Goal: Information Seeking & Learning: Learn about a topic

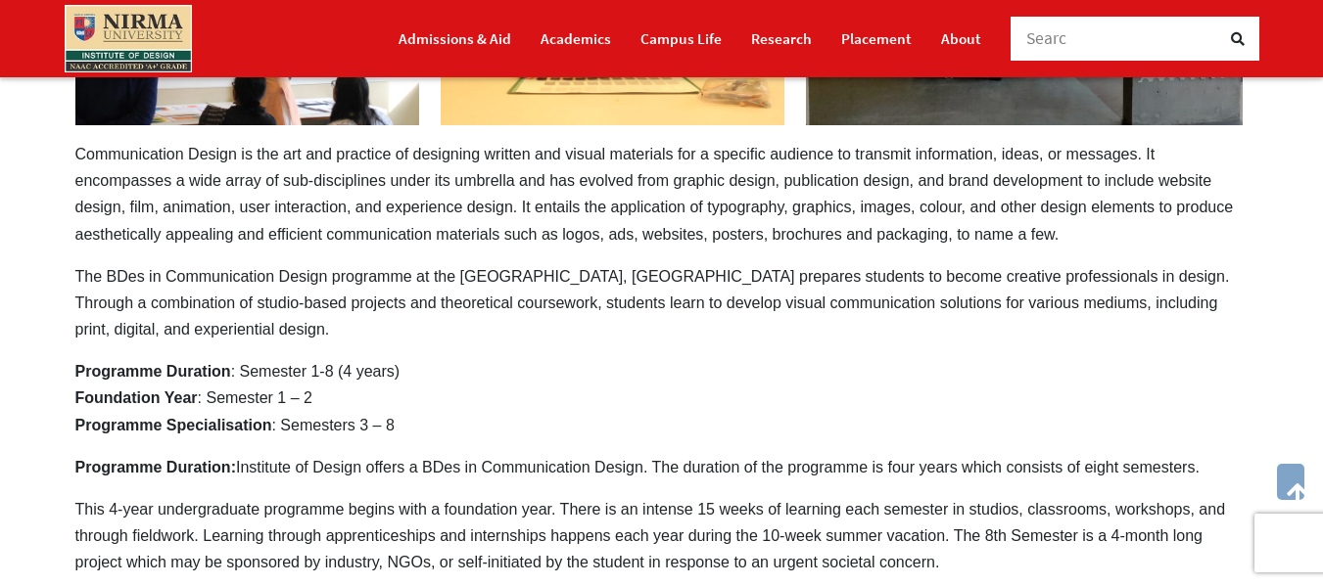
scroll to position [490, 0]
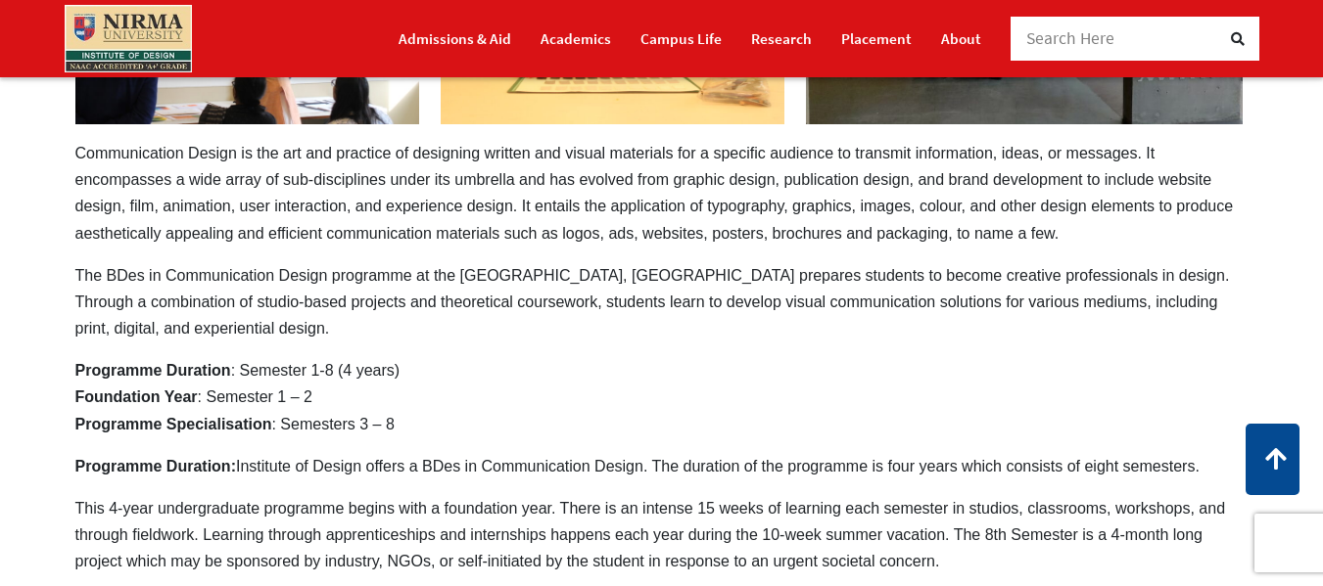
drag, startPoint x: 276, startPoint y: 365, endPoint x: 382, endPoint y: 366, distance: 105.7
click at [382, 366] on p "Programme Duration : Semester 1-8 (4 years) Foundation Year : Semester 1 – 2 Pr…" at bounding box center [661, 397] width 1173 height 80
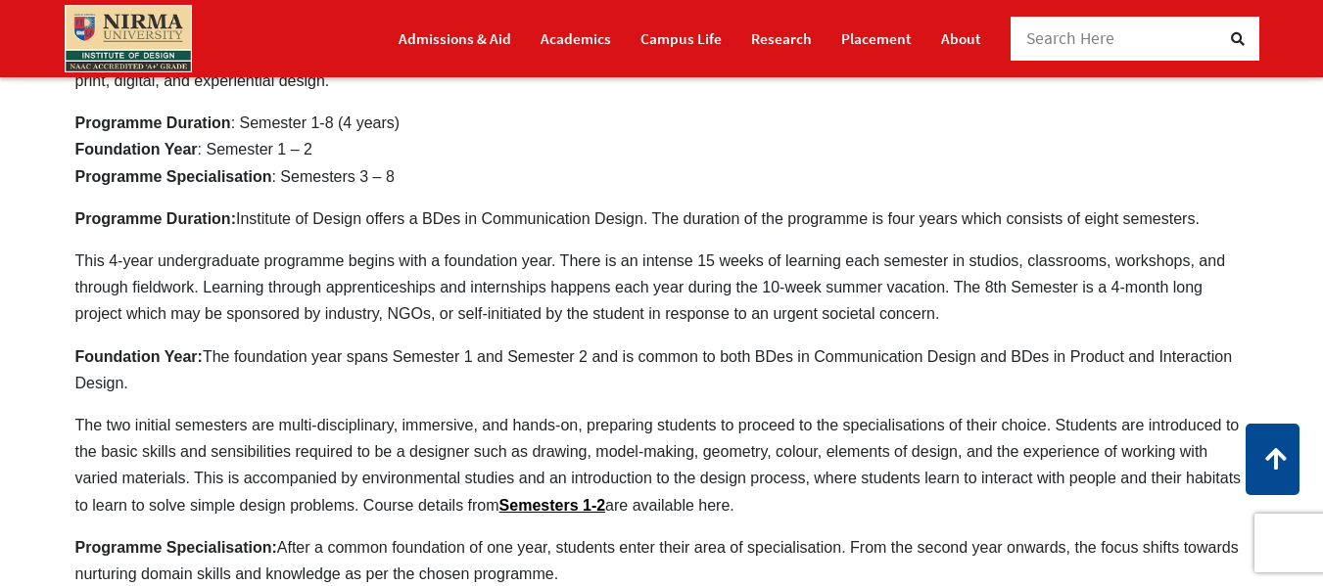
scroll to position [783, 0]
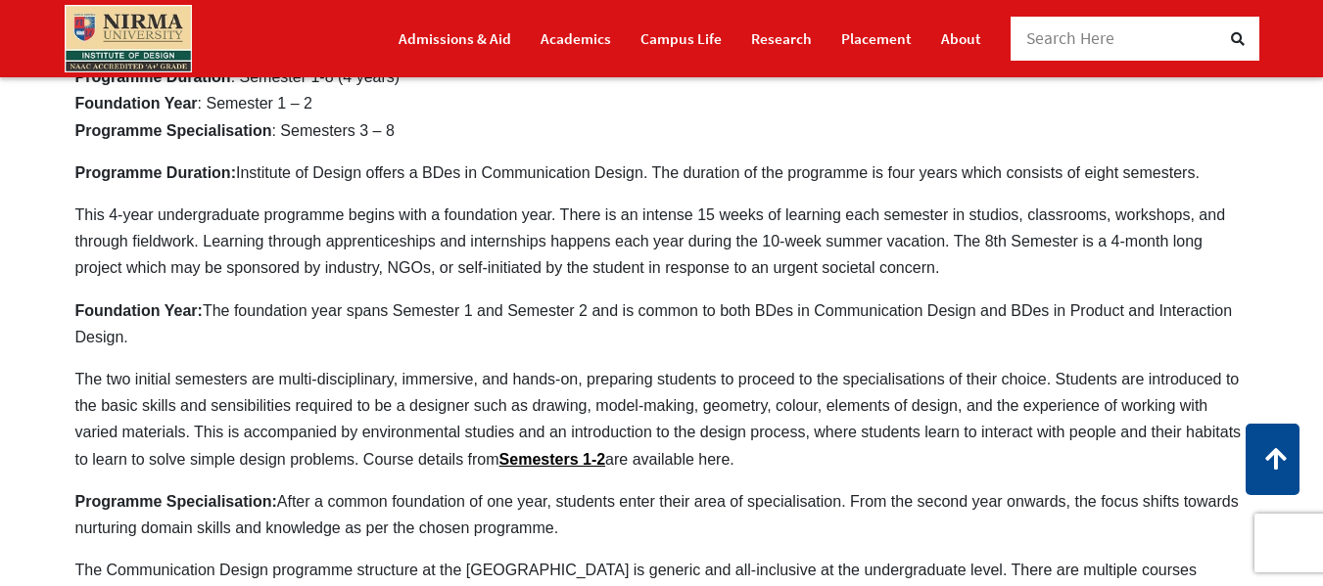
drag, startPoint x: 494, startPoint y: 221, endPoint x: 661, endPoint y: 226, distance: 166.5
click at [661, 226] on p "This 4-year undergraduate programme begins with a foundation year. There is an …" at bounding box center [661, 242] width 1173 height 80
drag, startPoint x: 631, startPoint y: 216, endPoint x: 60, endPoint y: 292, distance: 575.7
click at [61, 303] on div "BDes in Communication Design For the Admission Year 2025-26 Apply Now Communica…" at bounding box center [662, 332] width 1202 height 1860
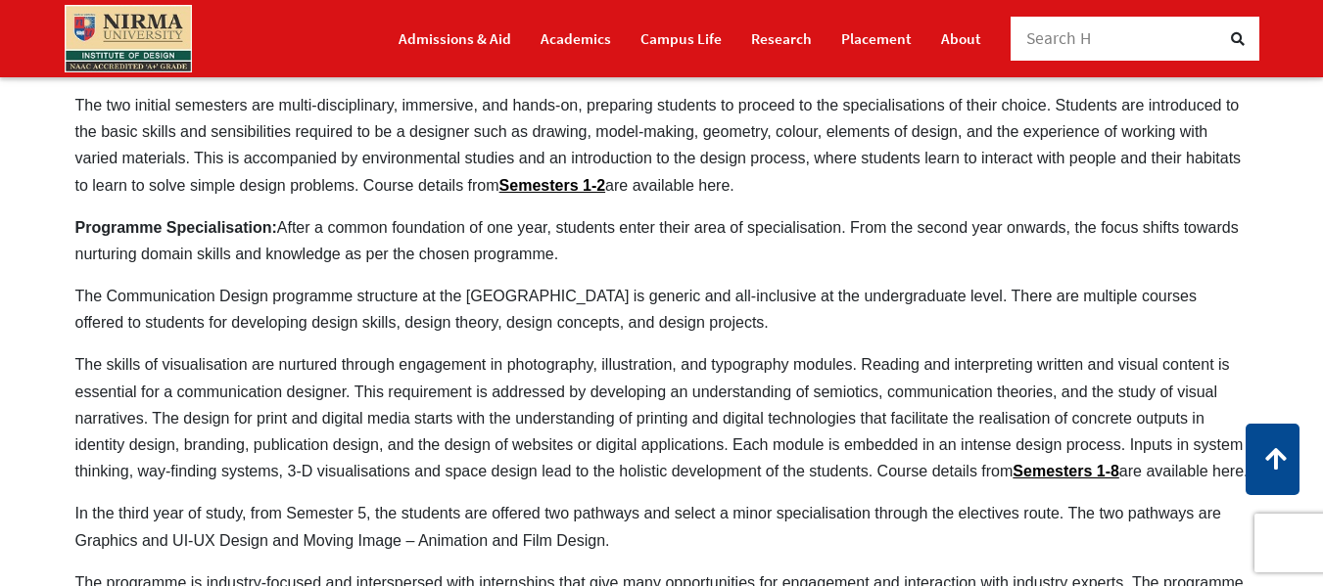
scroll to position [1077, 0]
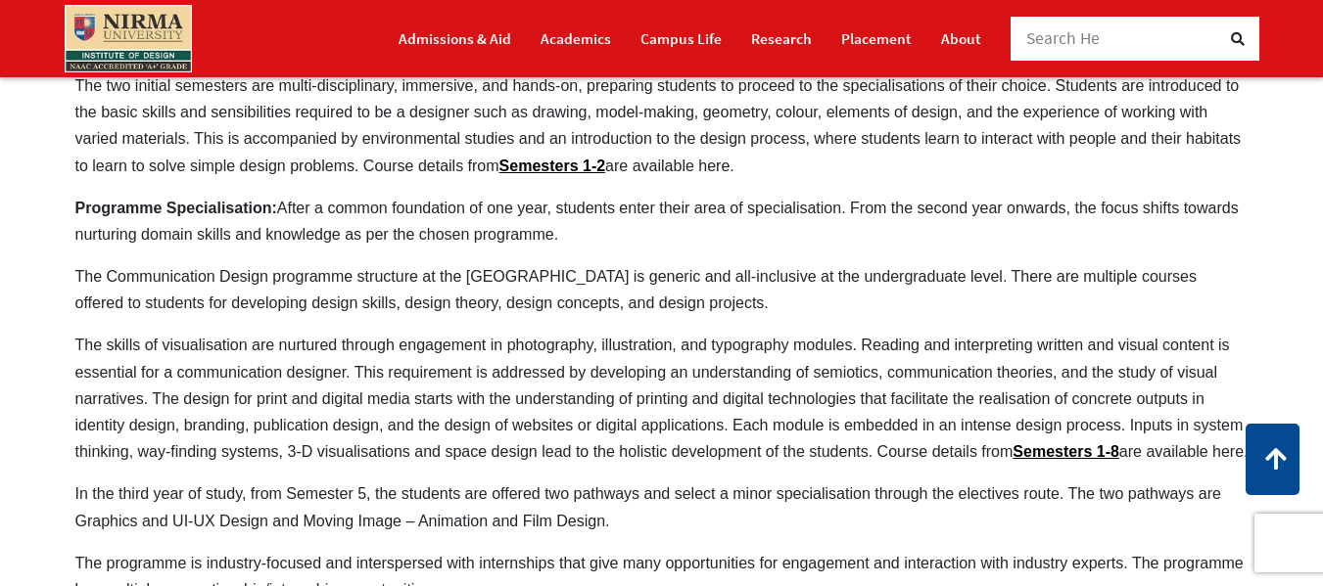
drag, startPoint x: 93, startPoint y: 236, endPoint x: 497, endPoint y: 239, distance: 404.4
click at [497, 239] on p "Programme Specialisation: After a common foundation of one year, students enter…" at bounding box center [661, 221] width 1173 height 53
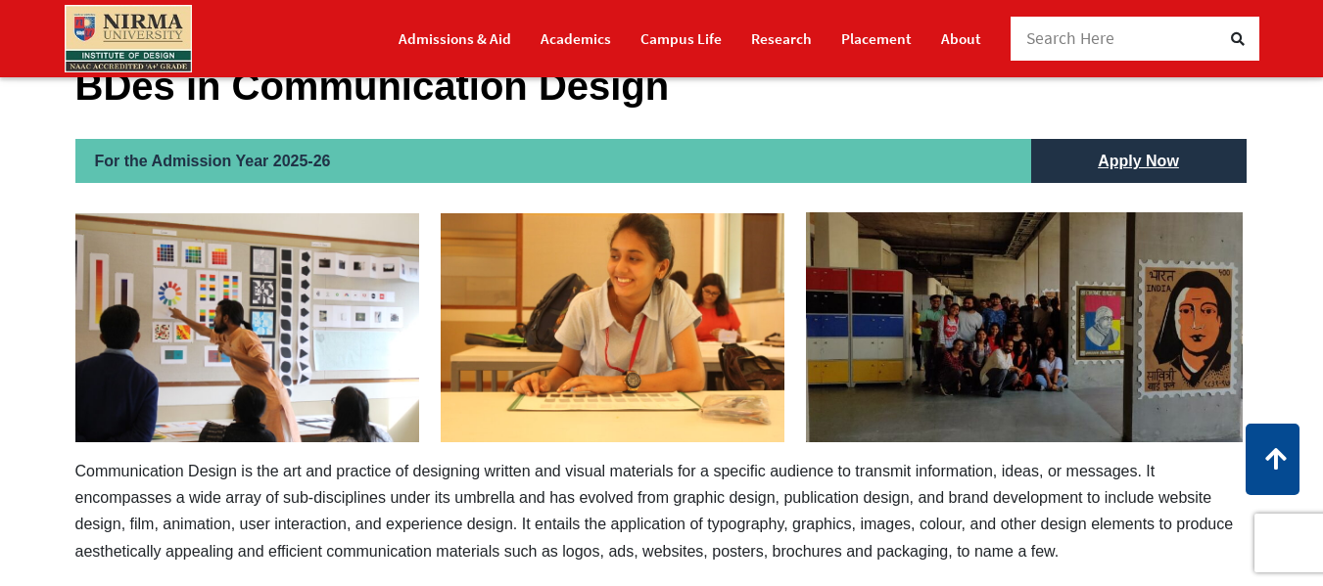
scroll to position [0, 0]
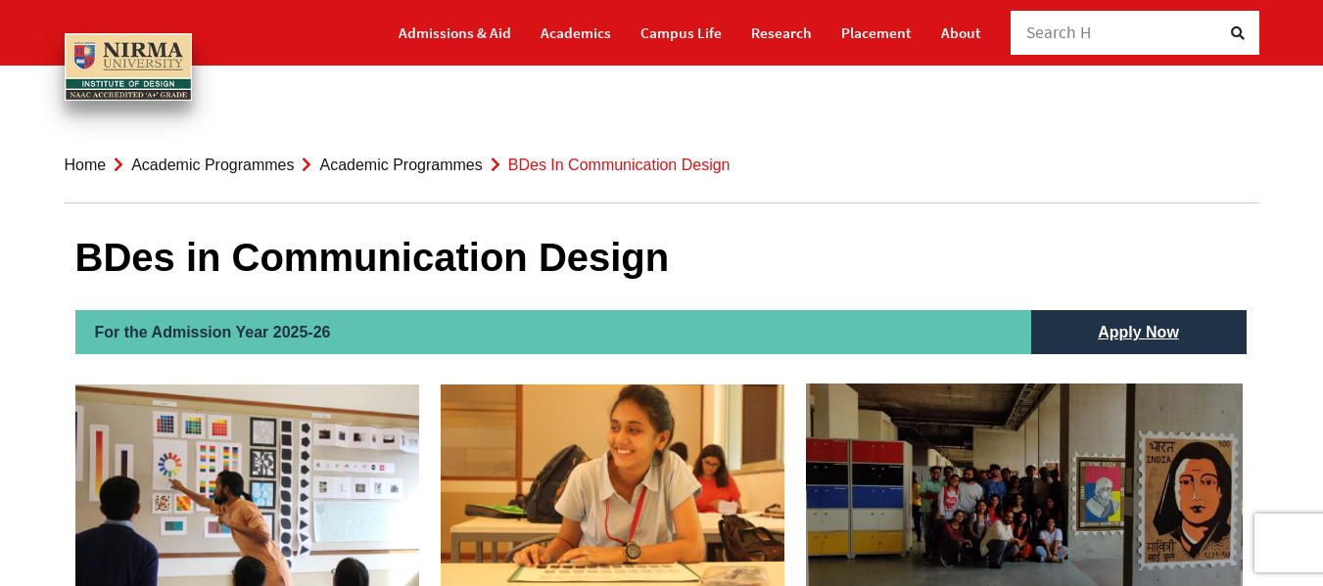
click at [421, 161] on link "Academic Programmes" at bounding box center [400, 165] width 163 height 17
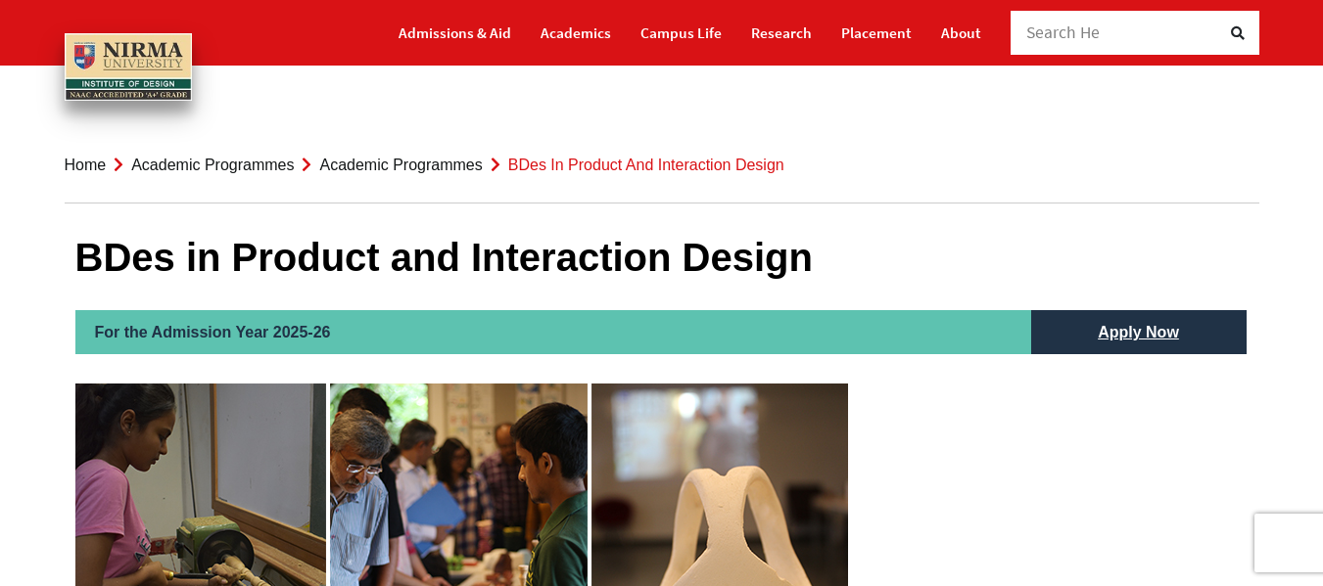
click at [437, 167] on link "Academic Programmes" at bounding box center [400, 165] width 163 height 17
click at [418, 168] on link "Academic Programmes" at bounding box center [400, 165] width 163 height 17
click at [222, 160] on link "Academic Programmes" at bounding box center [212, 165] width 163 height 17
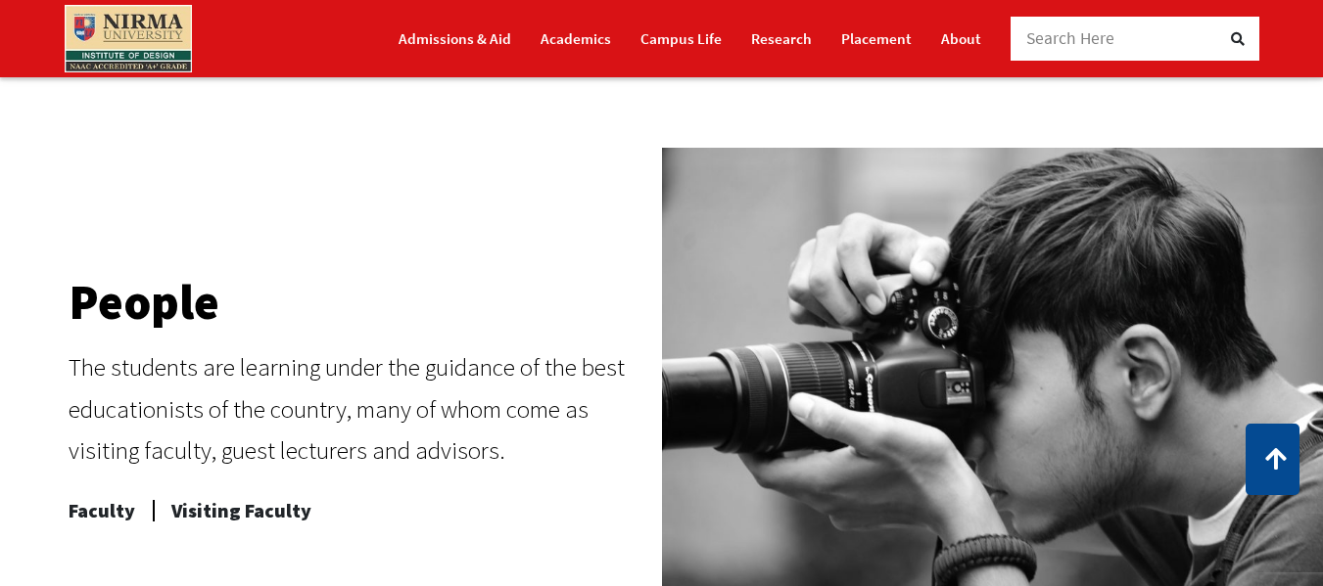
scroll to position [783, 0]
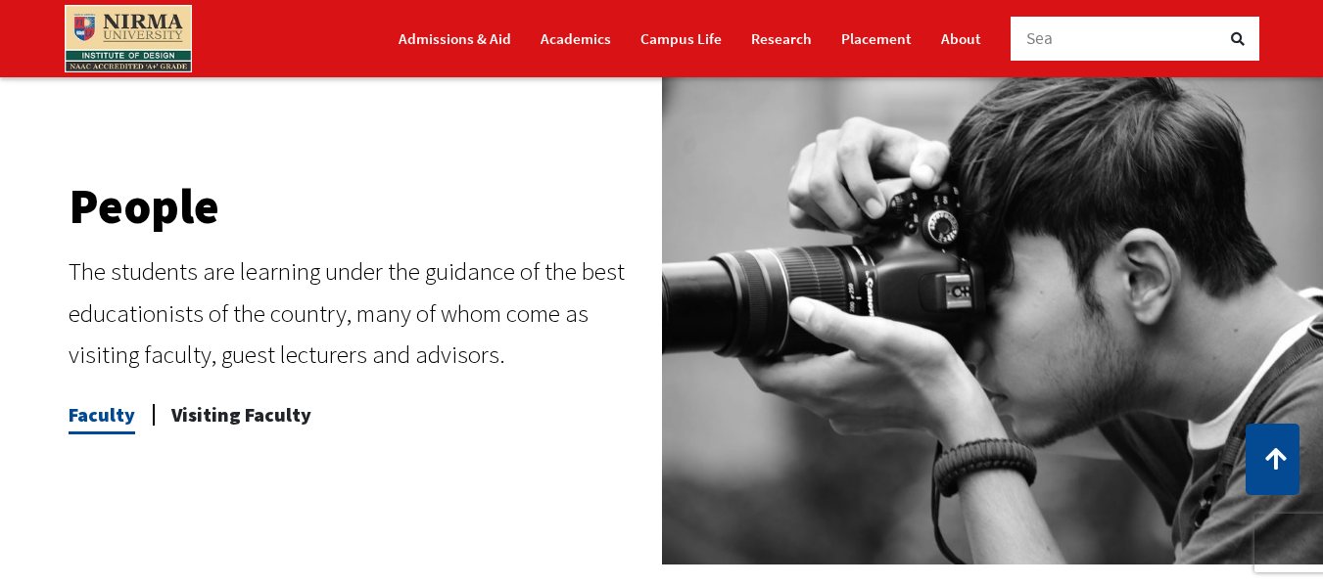
click at [90, 416] on span "Faculty" at bounding box center [102, 415] width 67 height 39
click at [279, 424] on span "Visiting Faculty" at bounding box center [241, 415] width 140 height 39
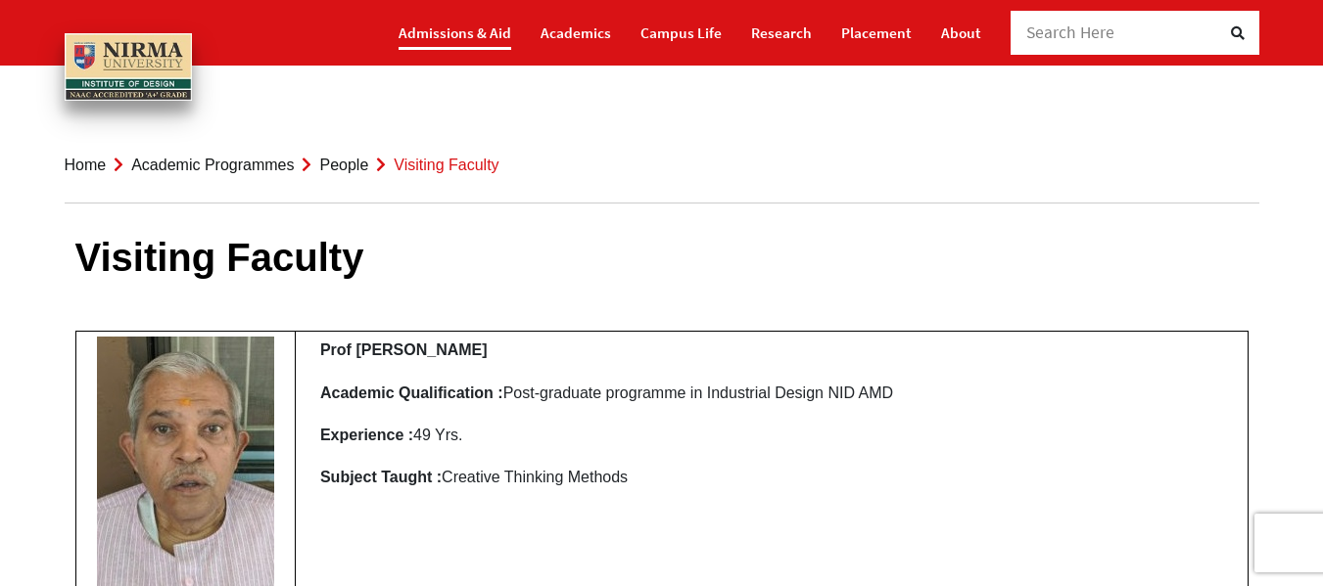
click at [478, 33] on link "Admissions & Aid" at bounding box center [454, 33] width 113 height 34
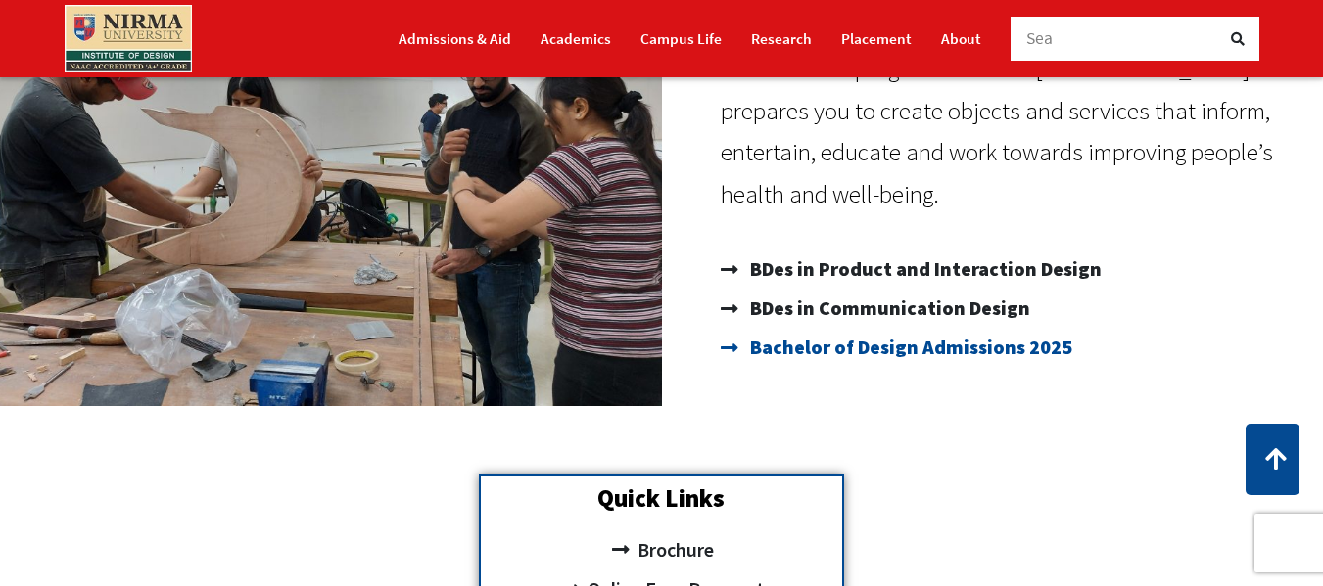
scroll to position [294, 0]
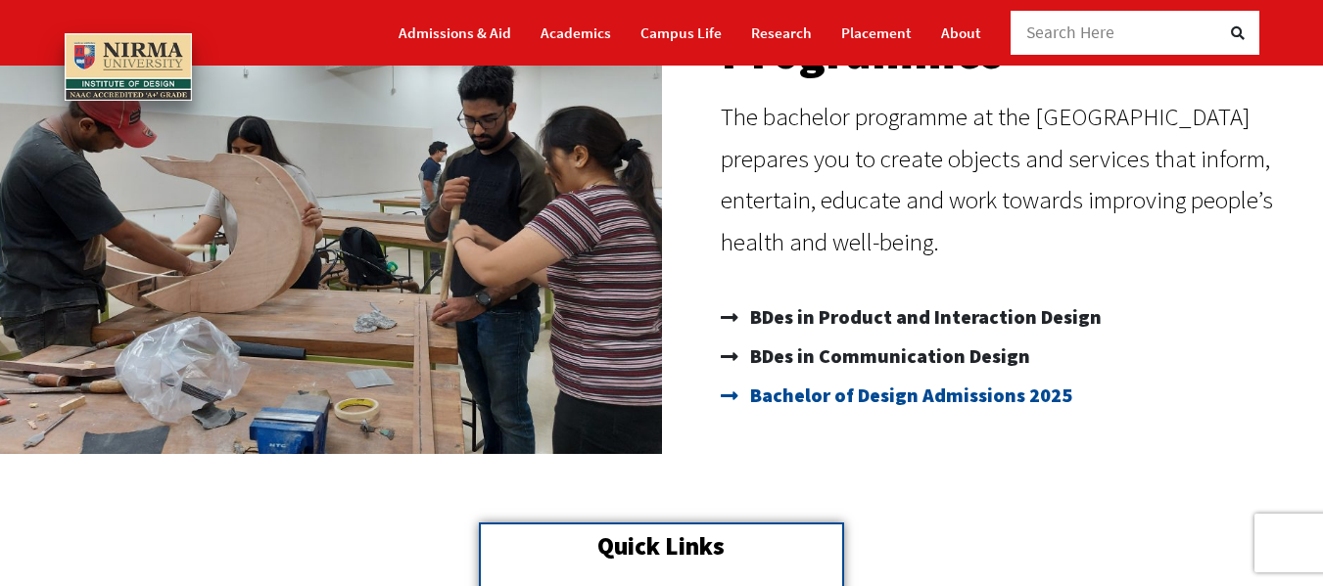
click at [852, 396] on span "Bachelor of Design Admissions 2025" at bounding box center [908, 395] width 327 height 39
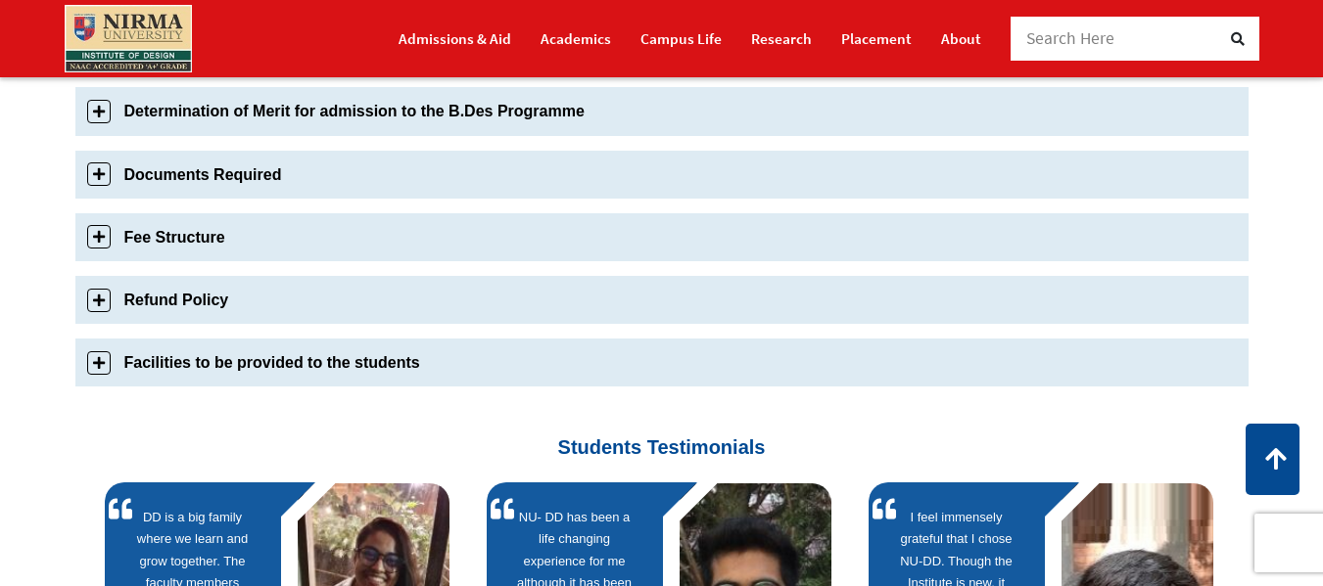
scroll to position [881, 0]
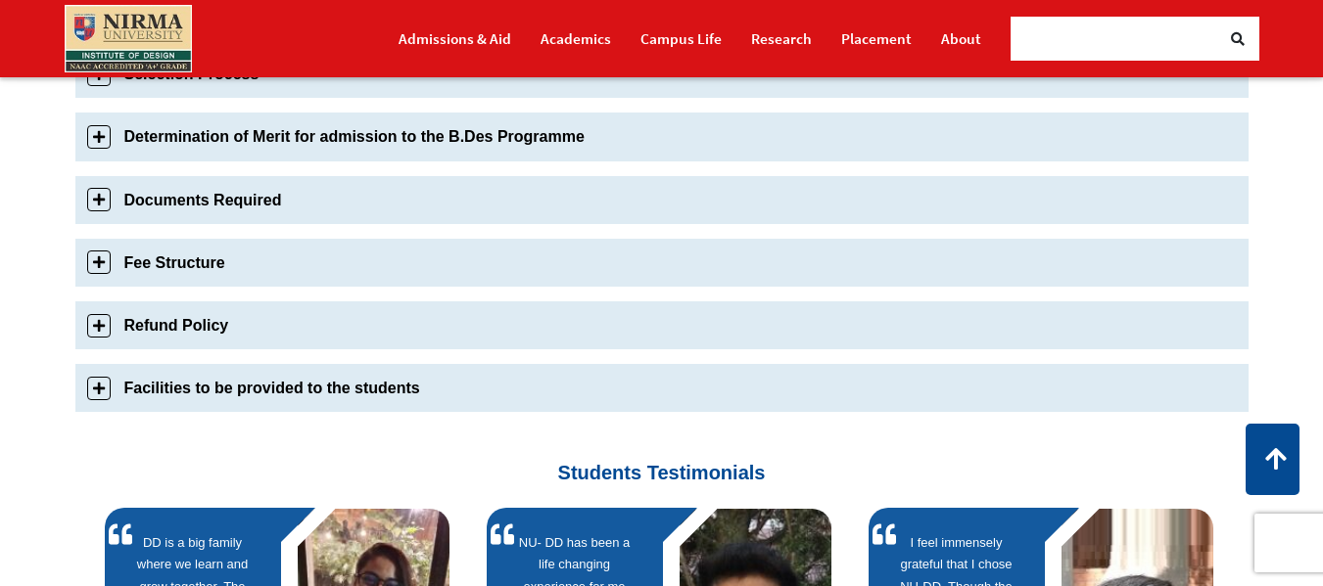
click at [102, 391] on link "Facilities to be provided to the students" at bounding box center [661, 388] width 1173 height 48
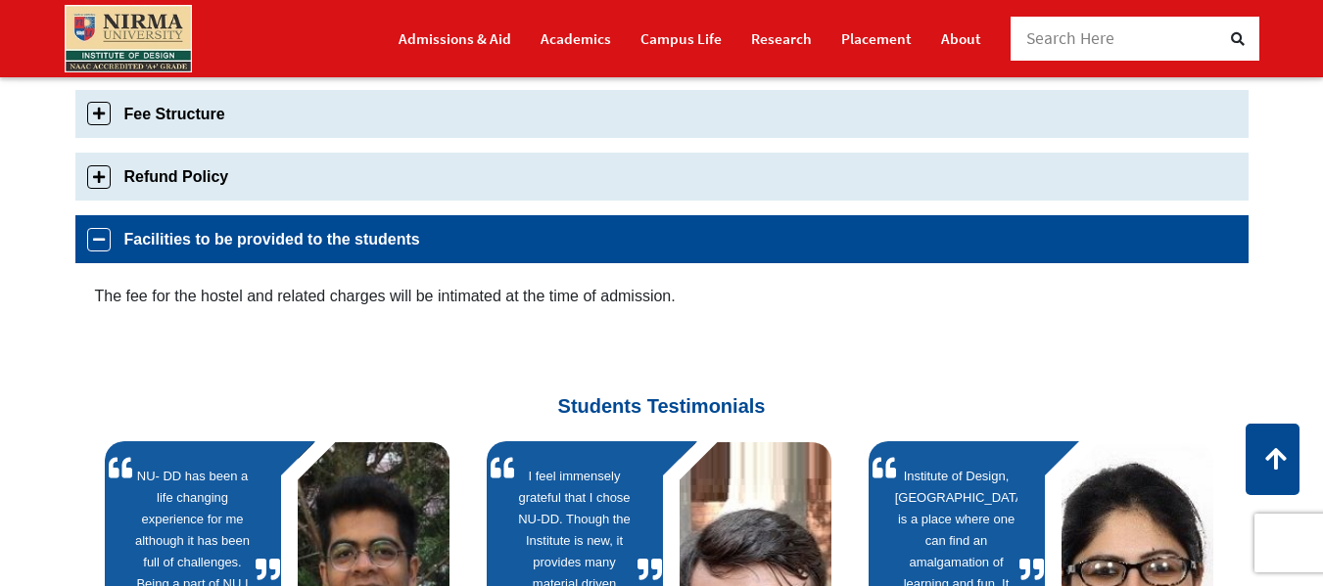
scroll to position [932, 0]
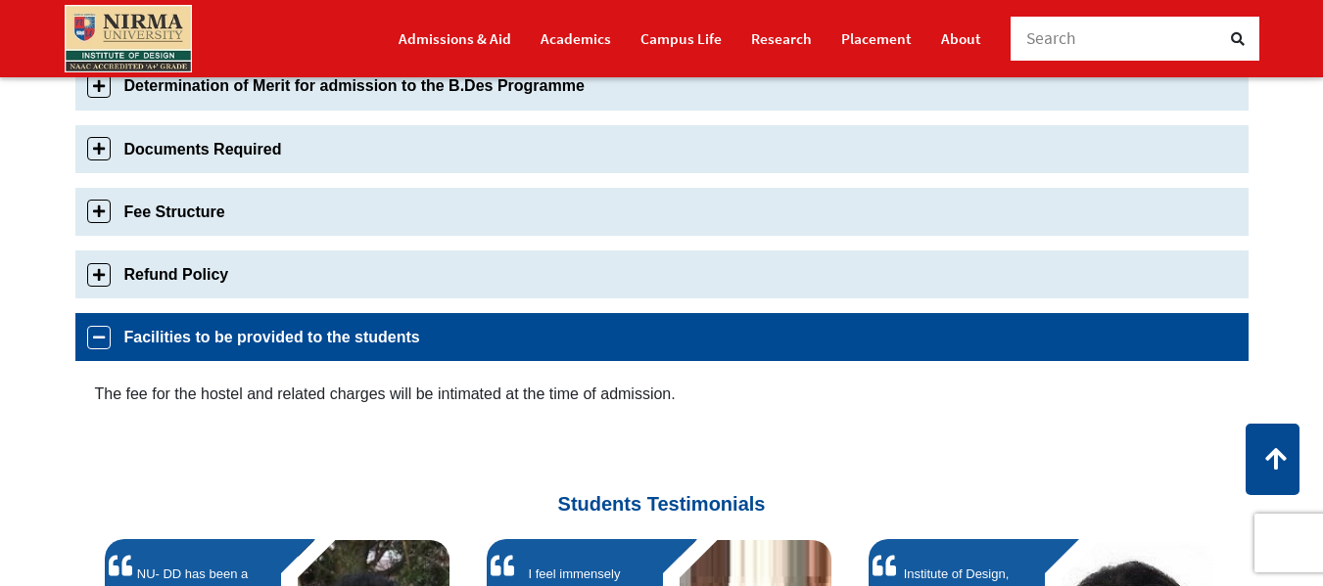
click at [101, 272] on link "Refund Policy" at bounding box center [661, 275] width 1173 height 48
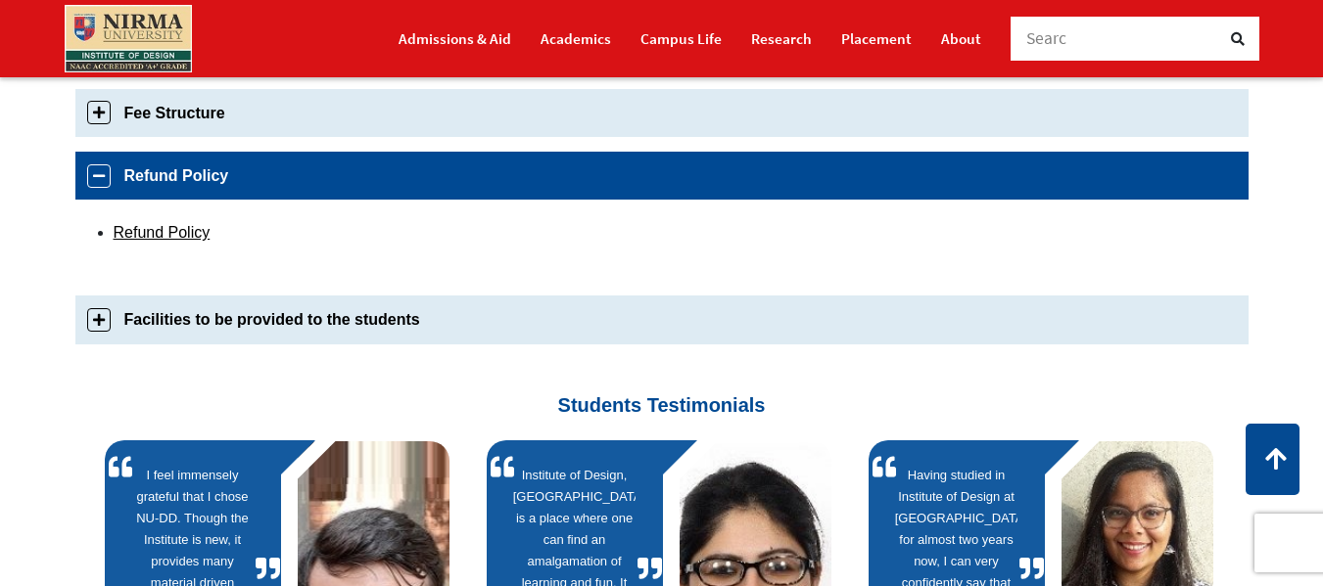
scroll to position [1065, 0]
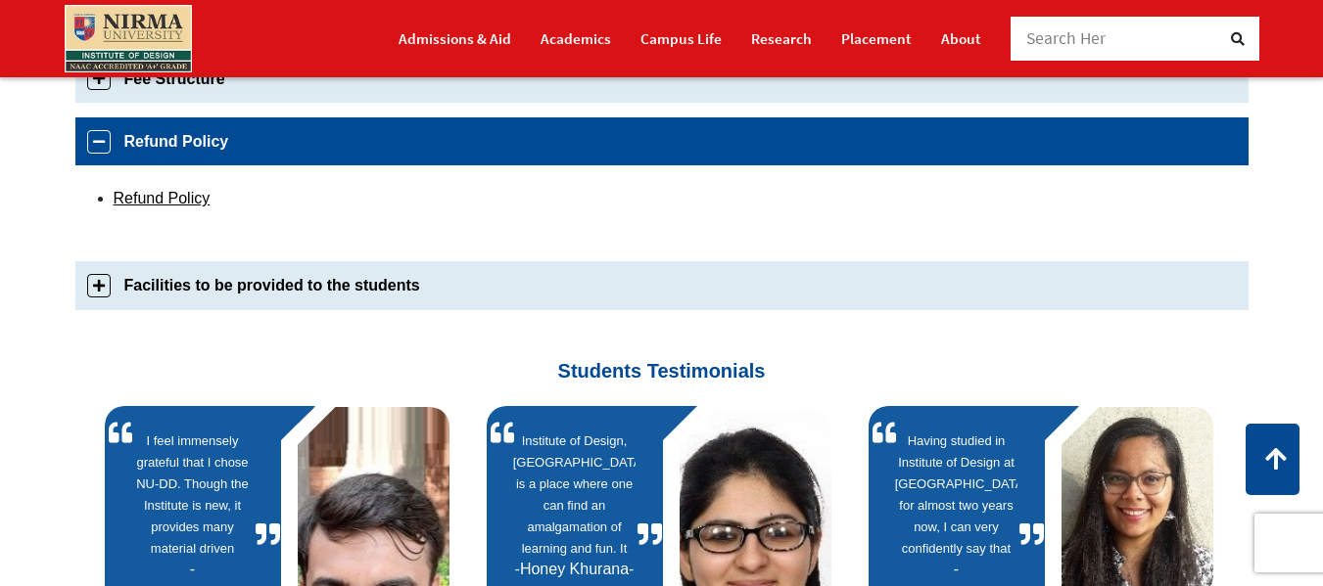
click at [97, 83] on link "Fee Structure" at bounding box center [661, 79] width 1173 height 48
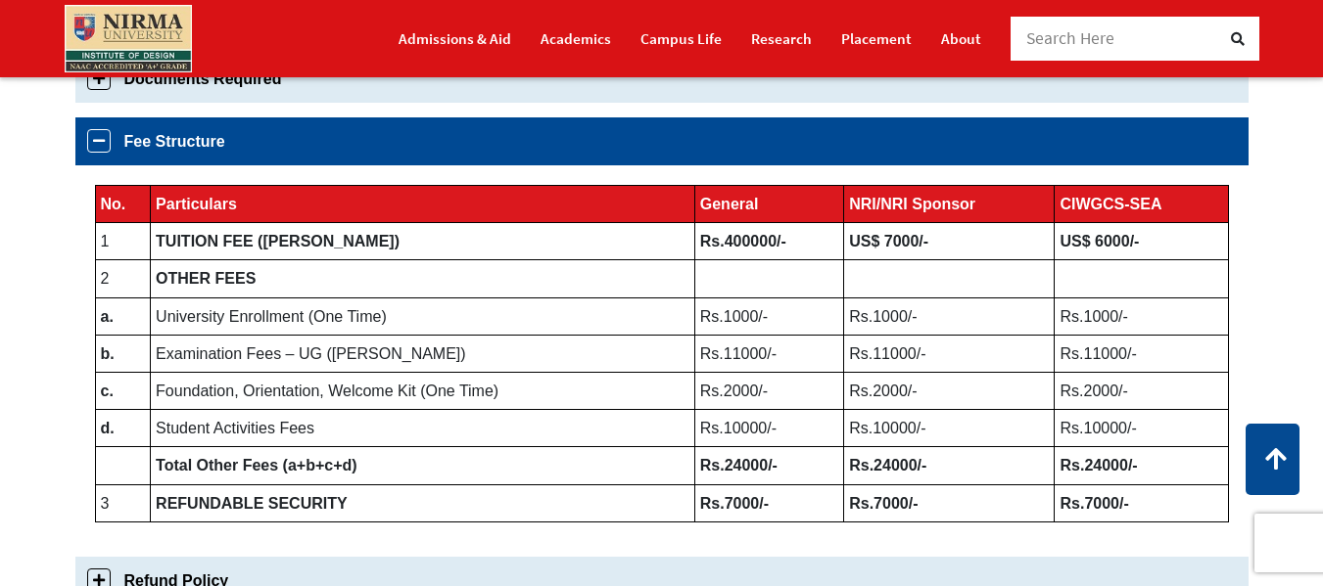
scroll to position [1100, 0]
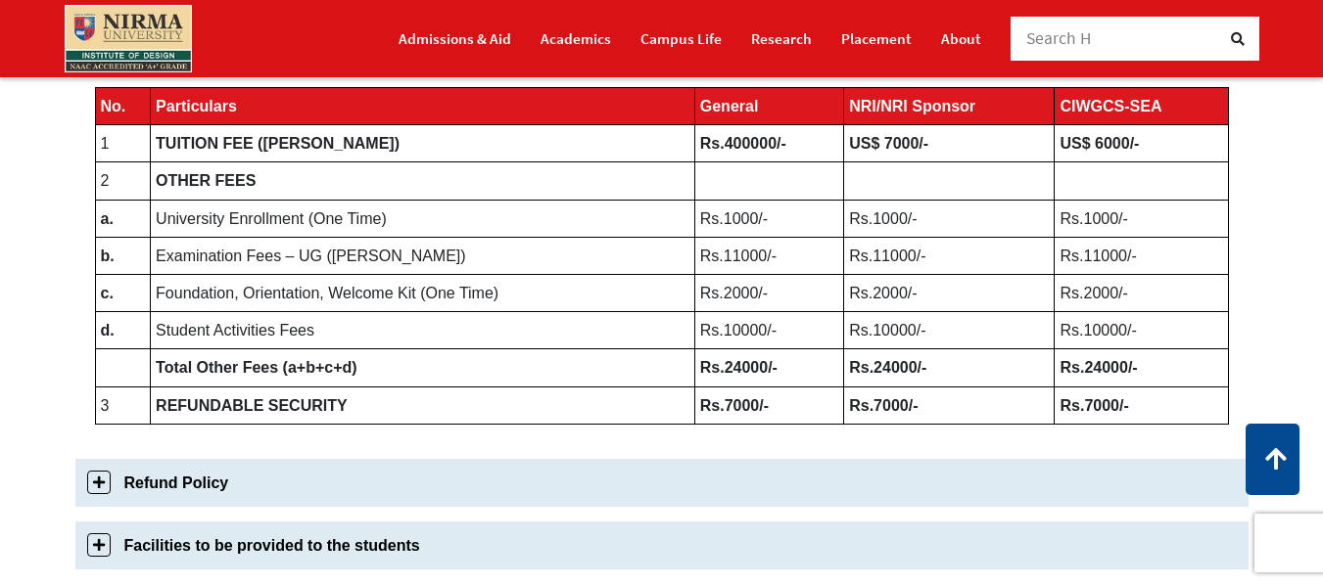
drag, startPoint x: 923, startPoint y: 338, endPoint x: 812, endPoint y: 342, distance: 111.7
click at [807, 350] on tr "d. Student Activities Fees Rs.10000/- Rs.10000/- Rs.10000/-" at bounding box center [661, 330] width 1133 height 37
drag, startPoint x: 856, startPoint y: 332, endPoint x: 891, endPoint y: 323, distance: 36.3
click at [891, 323] on td "Rs.10000/-" at bounding box center [949, 330] width 210 height 37
drag, startPoint x: 874, startPoint y: 144, endPoint x: 903, endPoint y: 149, distance: 28.8
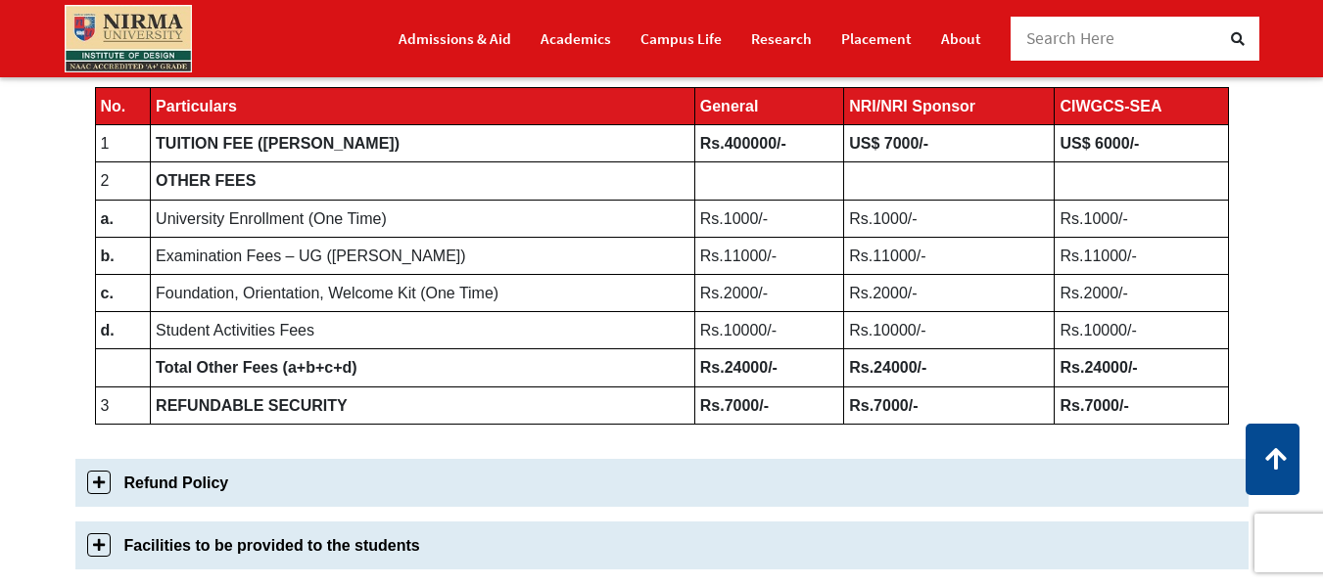
click at [903, 149] on b "US$ 7000/-" at bounding box center [888, 143] width 79 height 17
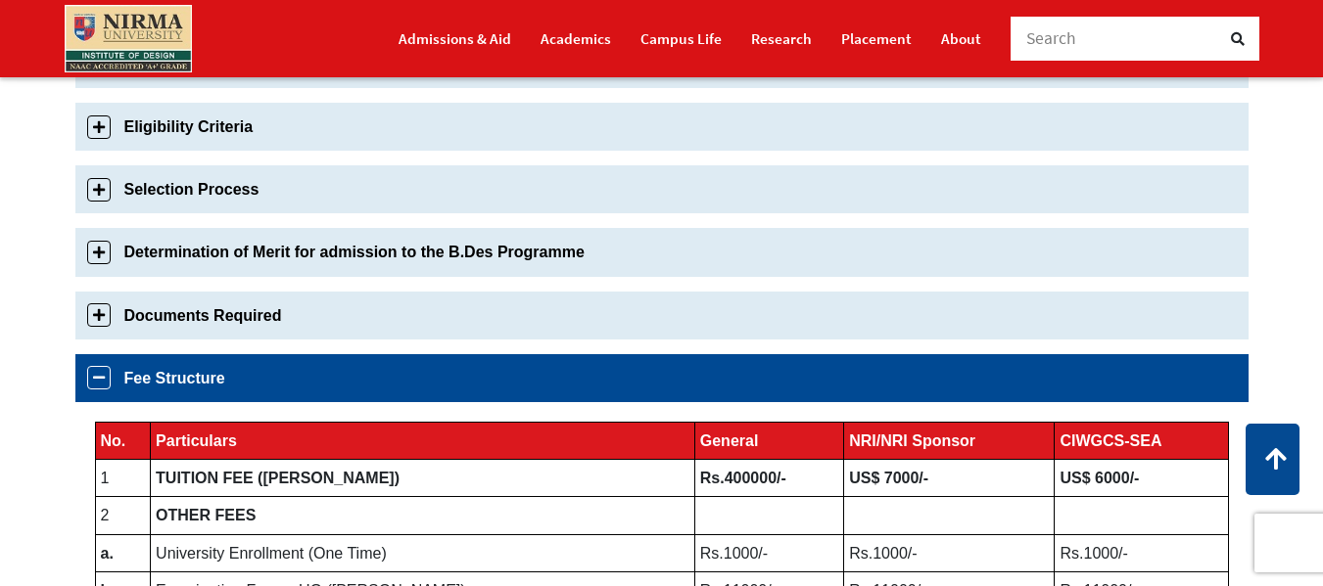
scroll to position [709, 0]
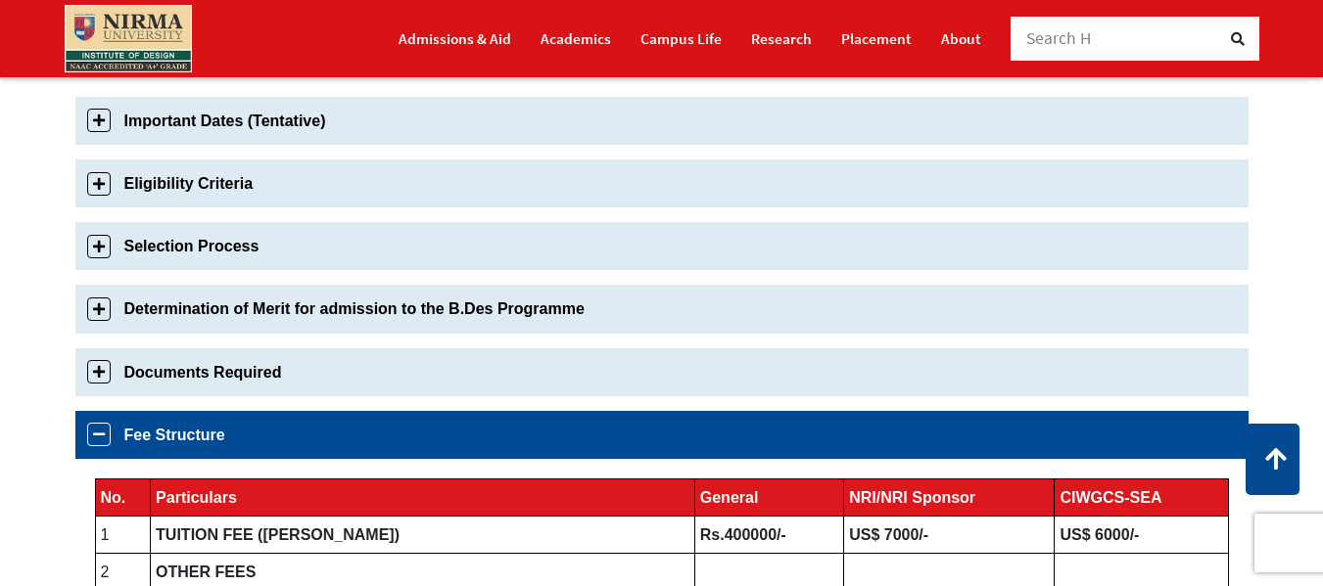
click at [102, 379] on link "Documents Required" at bounding box center [661, 373] width 1173 height 48
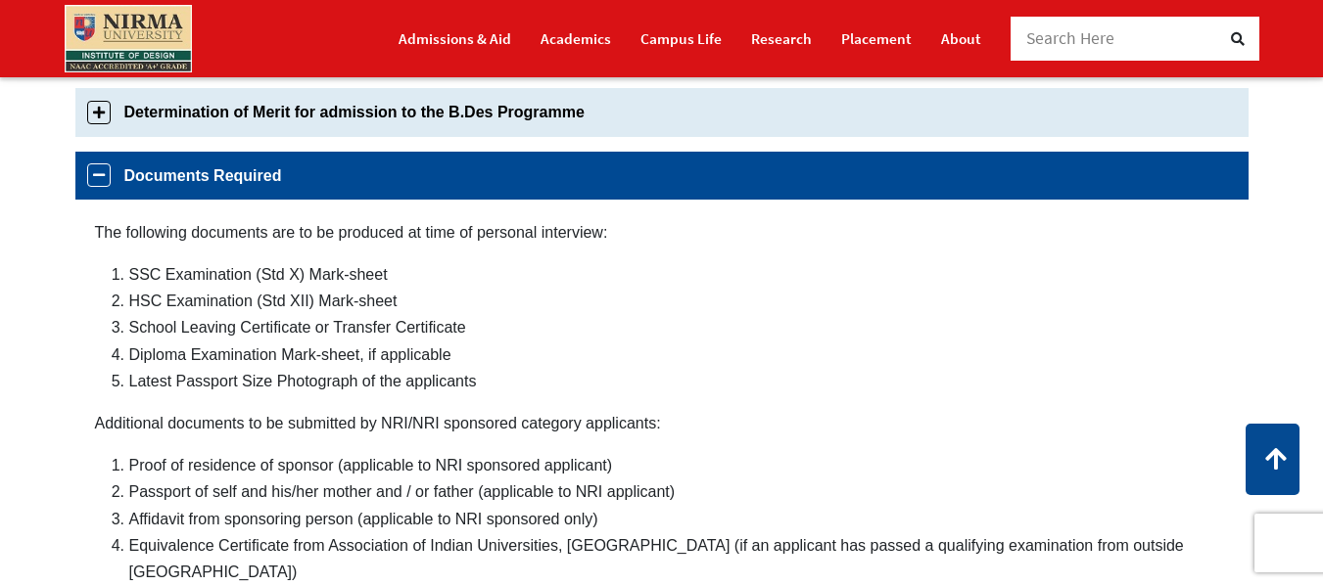
scroll to position [940, 0]
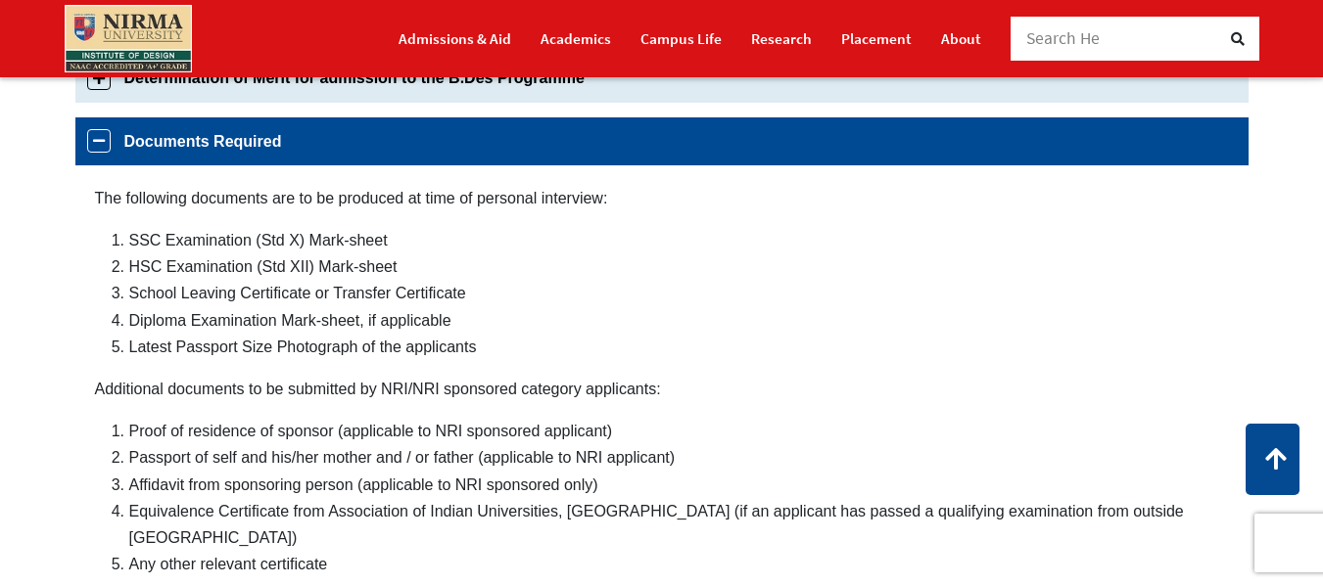
drag, startPoint x: 147, startPoint y: 422, endPoint x: 332, endPoint y: 443, distance: 186.2
click at [332, 443] on li "Proof of residence of sponsor (applicable to NRI sponsored applicant)" at bounding box center [678, 431] width 1099 height 26
drag, startPoint x: 332, startPoint y: 417, endPoint x: 284, endPoint y: 490, distance: 86.9
click at [394, 460] on div "The following documents are to be produced at time of personal interview: SSC E…" at bounding box center [661, 388] width 1173 height 447
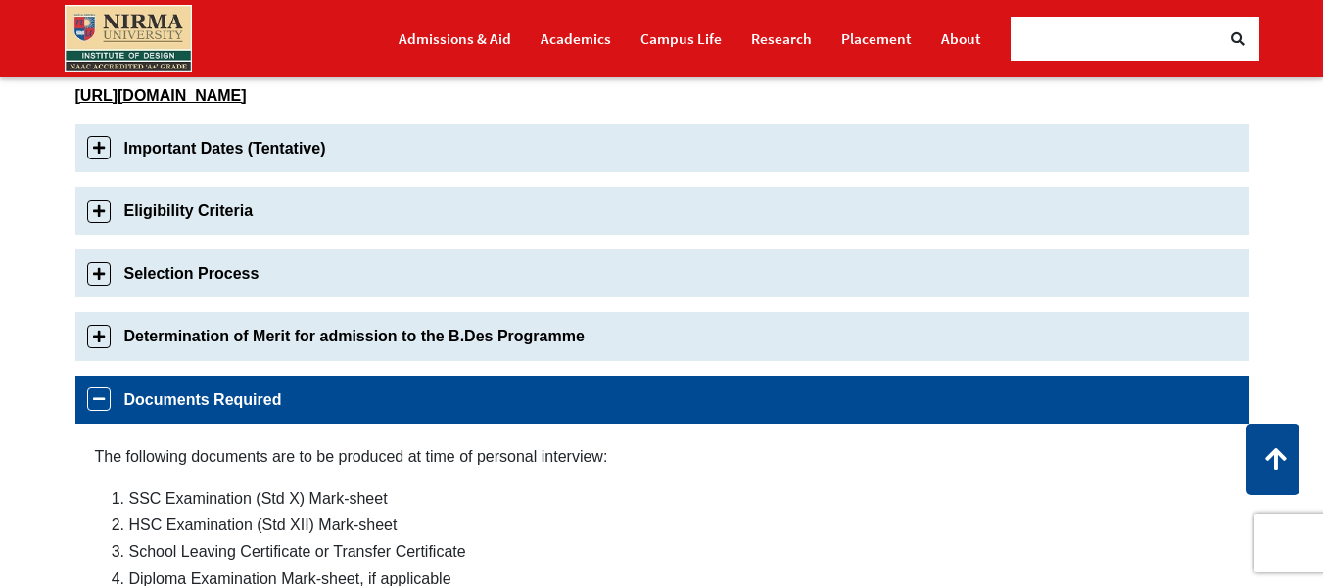
scroll to position [646, 0]
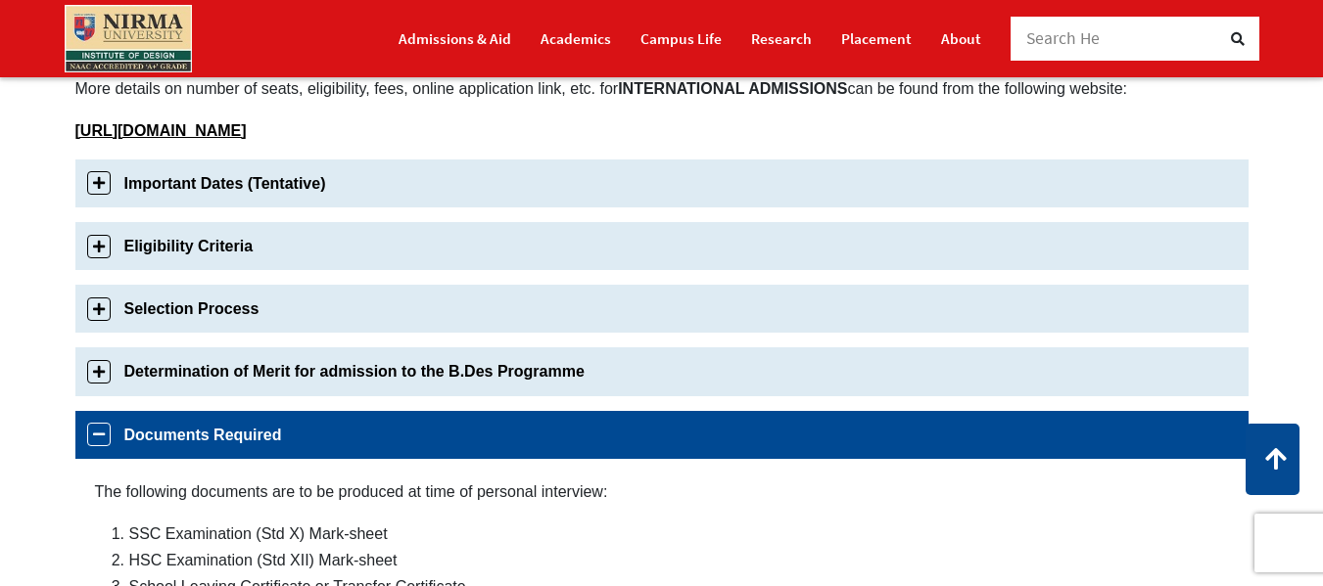
click at [98, 372] on link "Determination of Merit for admission to the B.Des Programme" at bounding box center [661, 372] width 1173 height 48
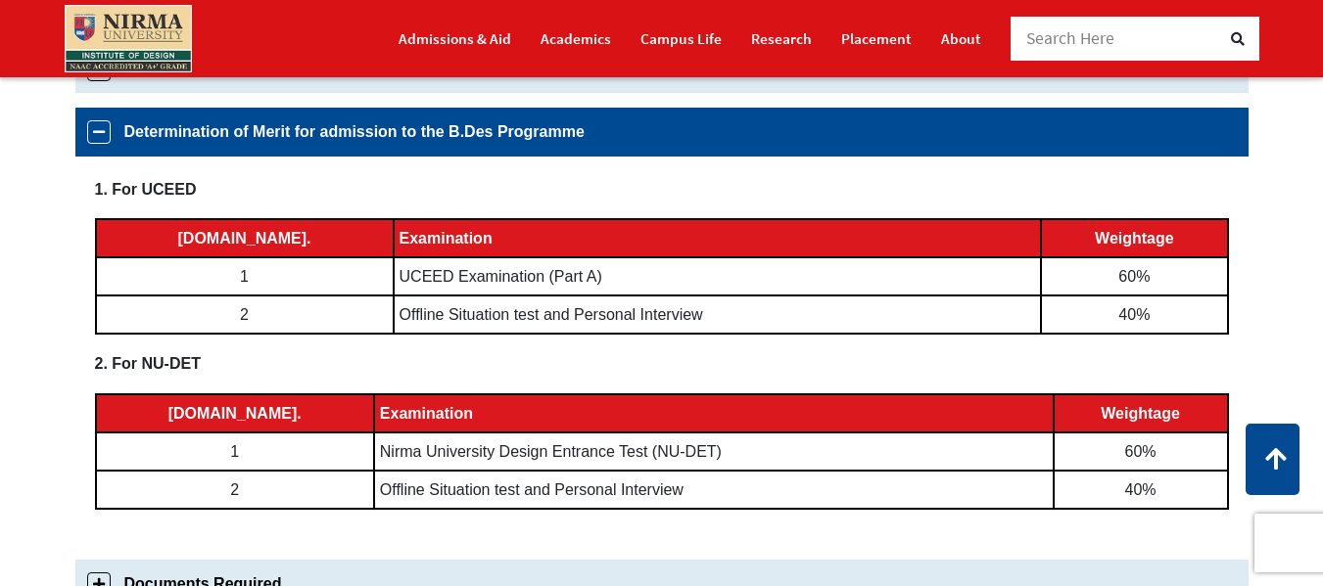
scroll to position [778, 0]
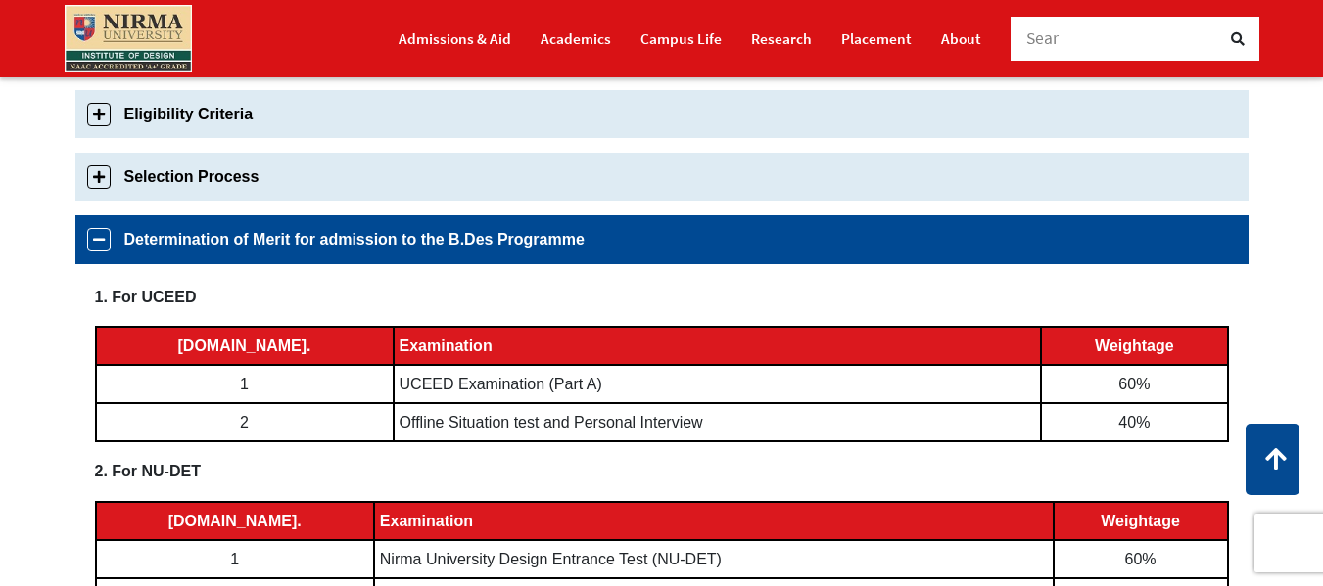
click at [98, 182] on link "Selection Process" at bounding box center [661, 177] width 1173 height 48
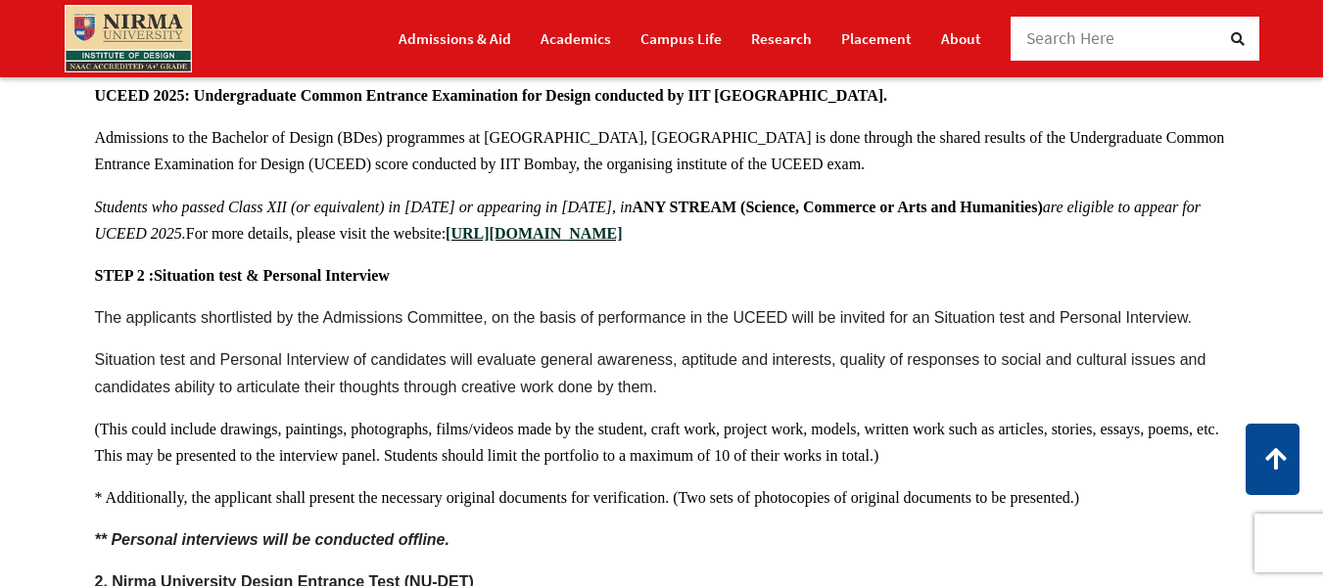
scroll to position [1009, 0]
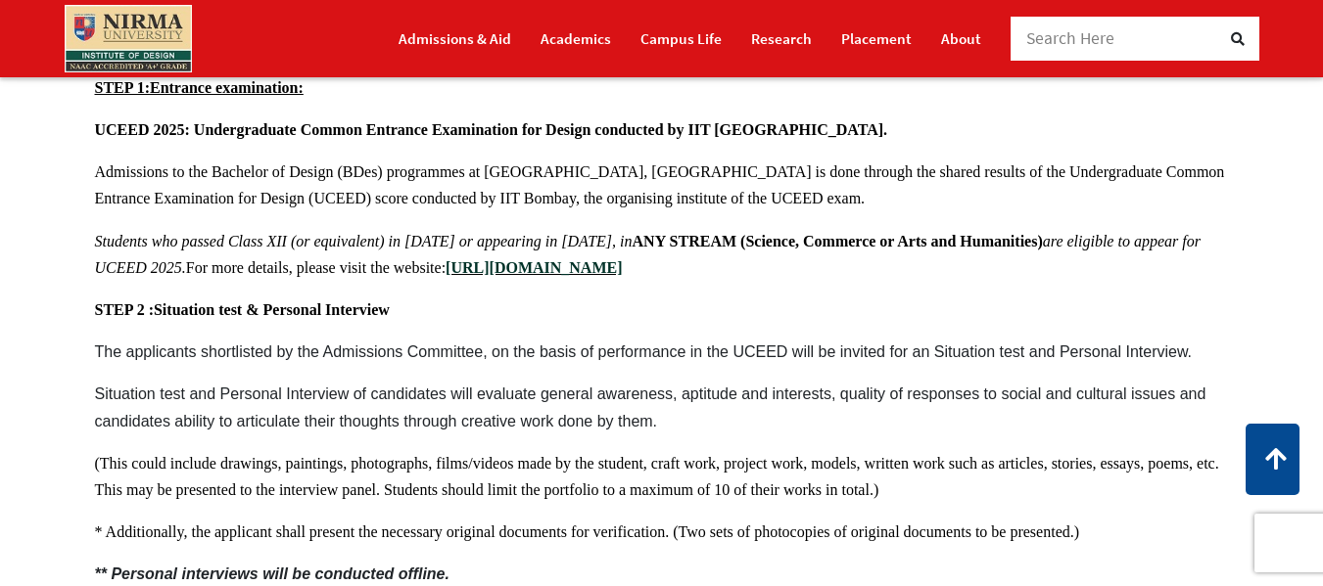
drag, startPoint x: 367, startPoint y: 139, endPoint x: 584, endPoint y: 249, distance: 243.4
click at [752, 143] on p "UCEED 2025: Undergraduate Common Entrance Examination for Design conducted by I…" at bounding box center [662, 130] width 1134 height 26
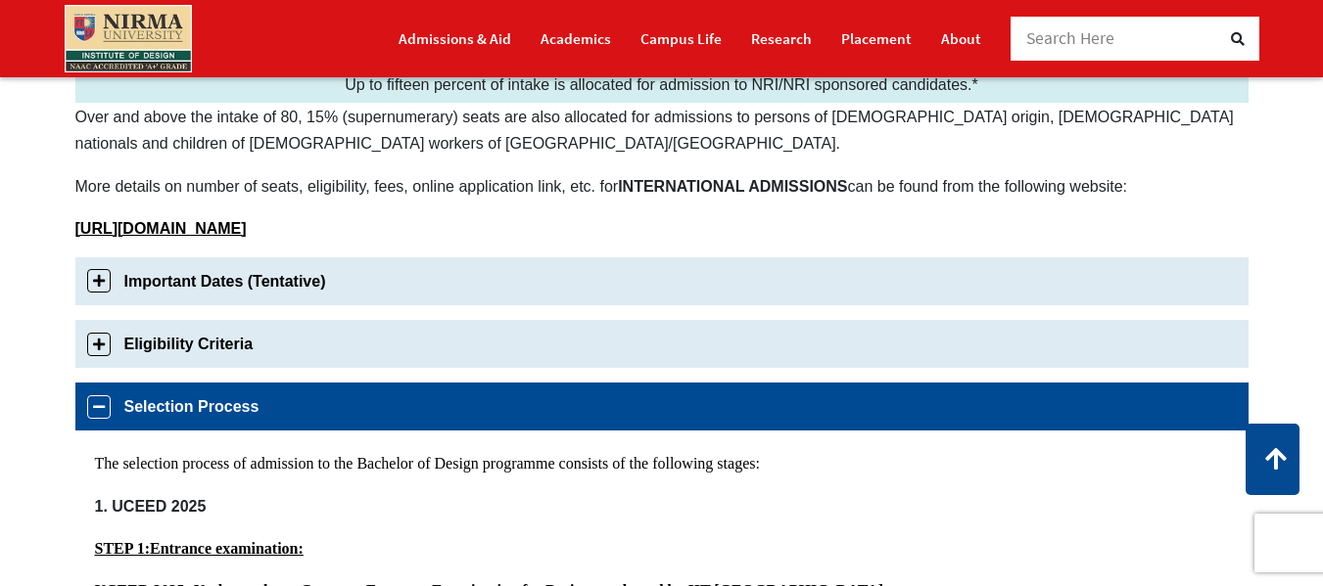
scroll to position [520, 0]
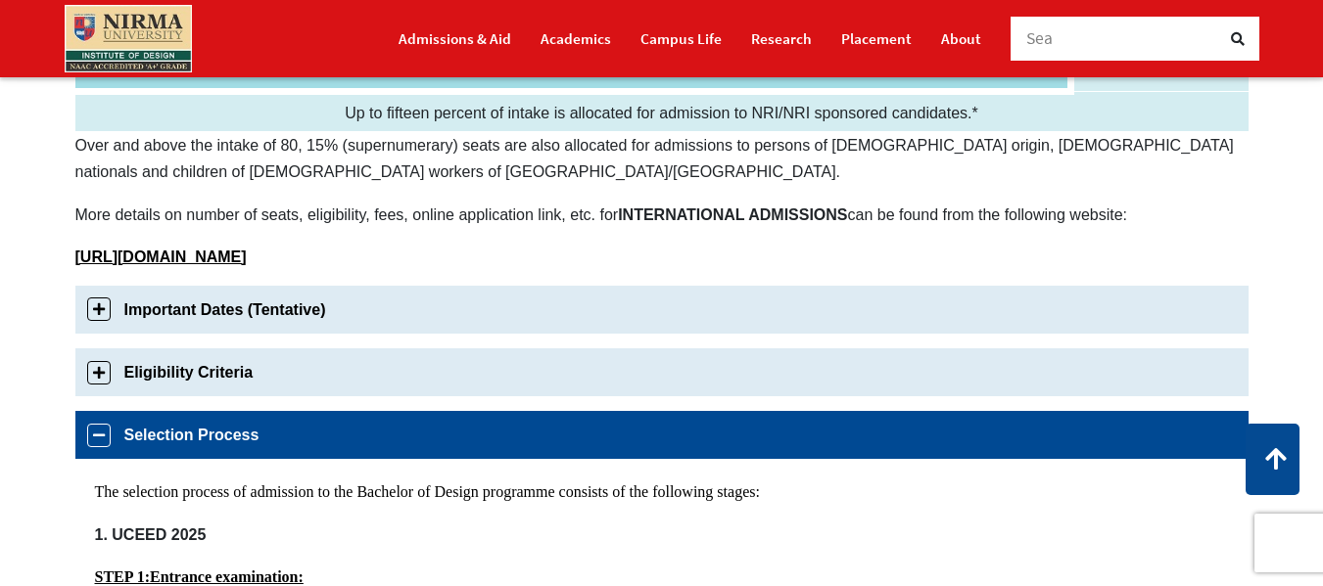
click at [103, 377] on link "Eligibility Criteria" at bounding box center [661, 373] width 1173 height 48
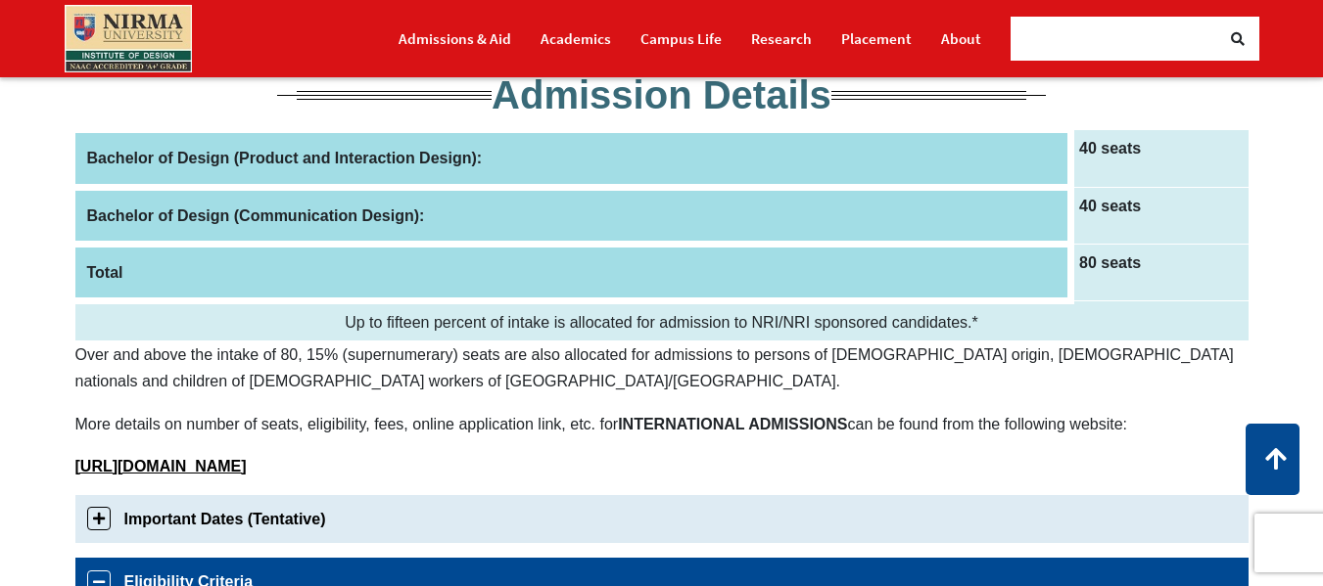
scroll to position [261, 0]
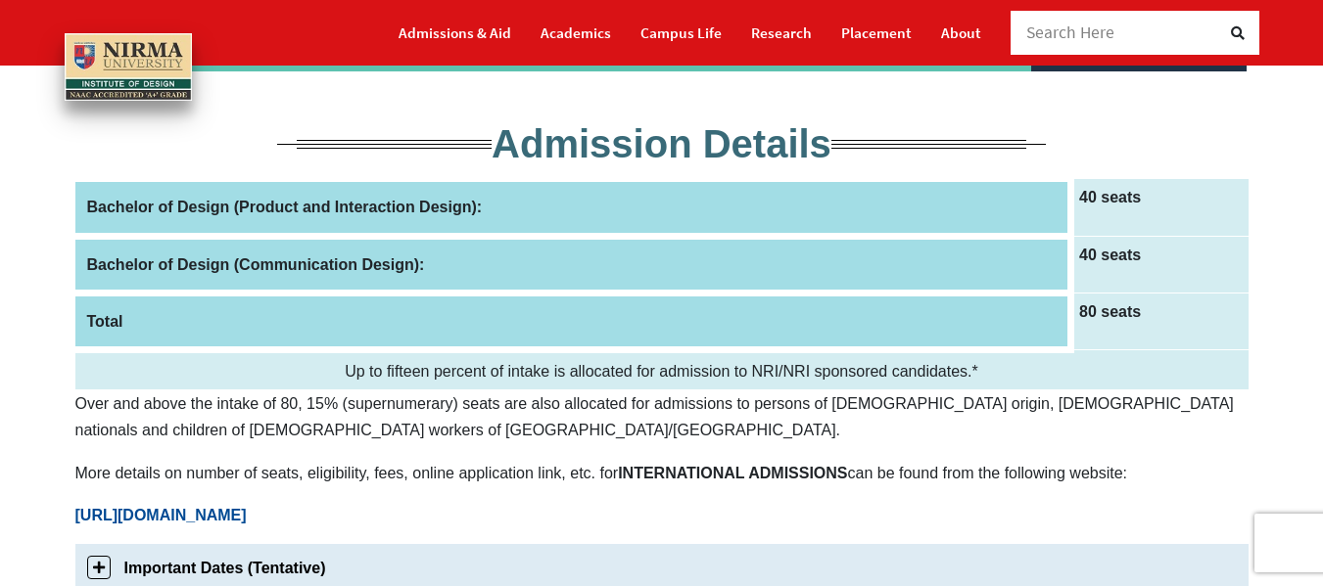
click at [247, 510] on b "http://internationalrelations.nirmauni.ac.in/admissions" at bounding box center [160, 515] width 171 height 17
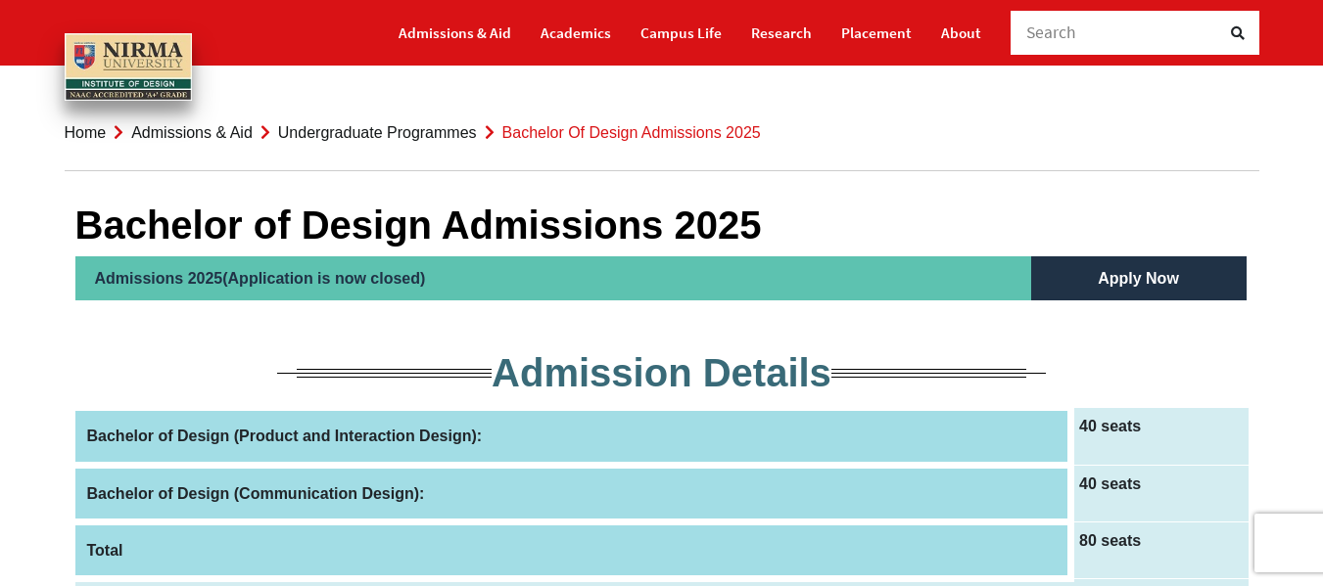
scroll to position [0, 0]
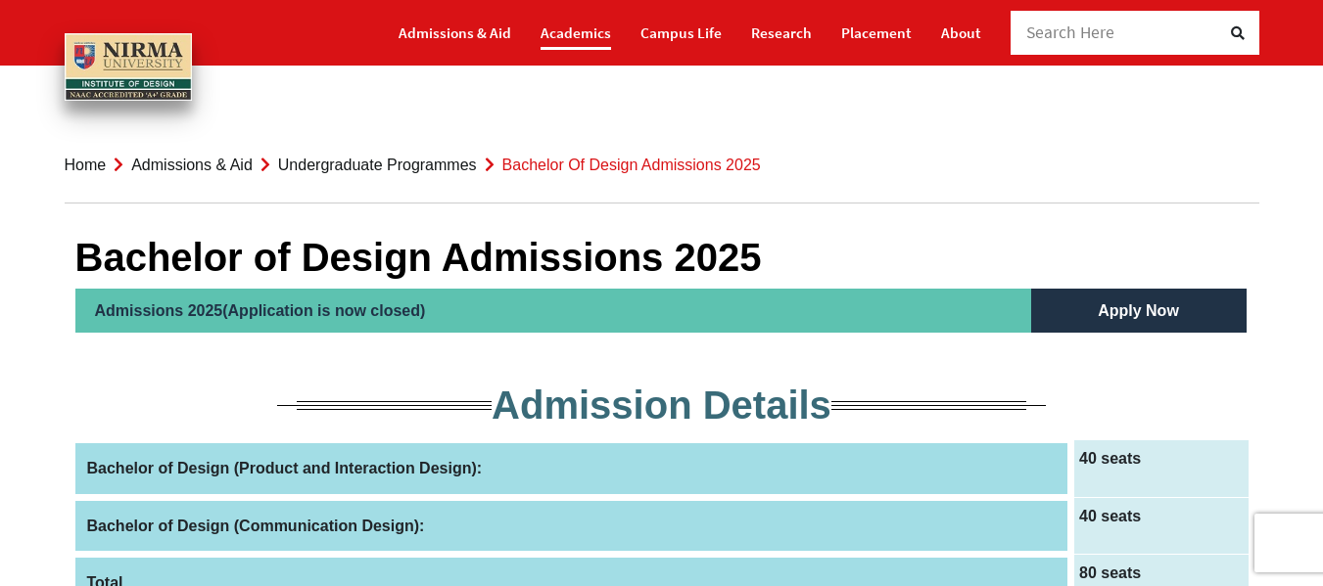
click at [609, 31] on link "Academics" at bounding box center [575, 33] width 70 height 34
click at [421, 165] on link "Undergraduate Programmes" at bounding box center [377, 165] width 199 height 17
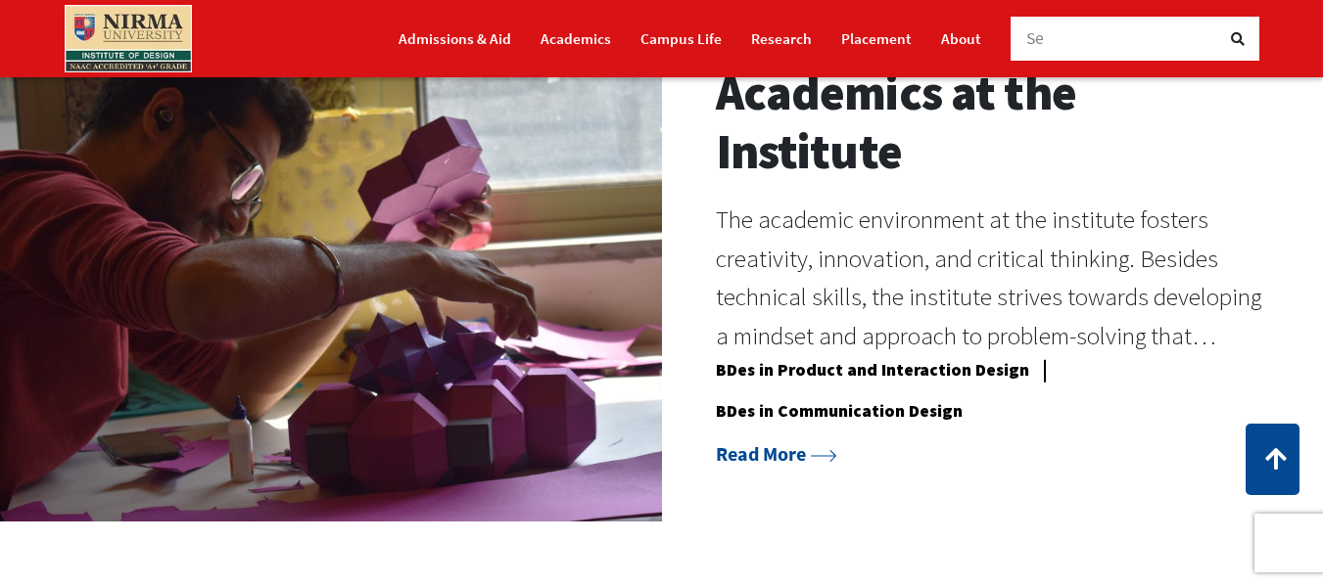
scroll to position [1566, 0]
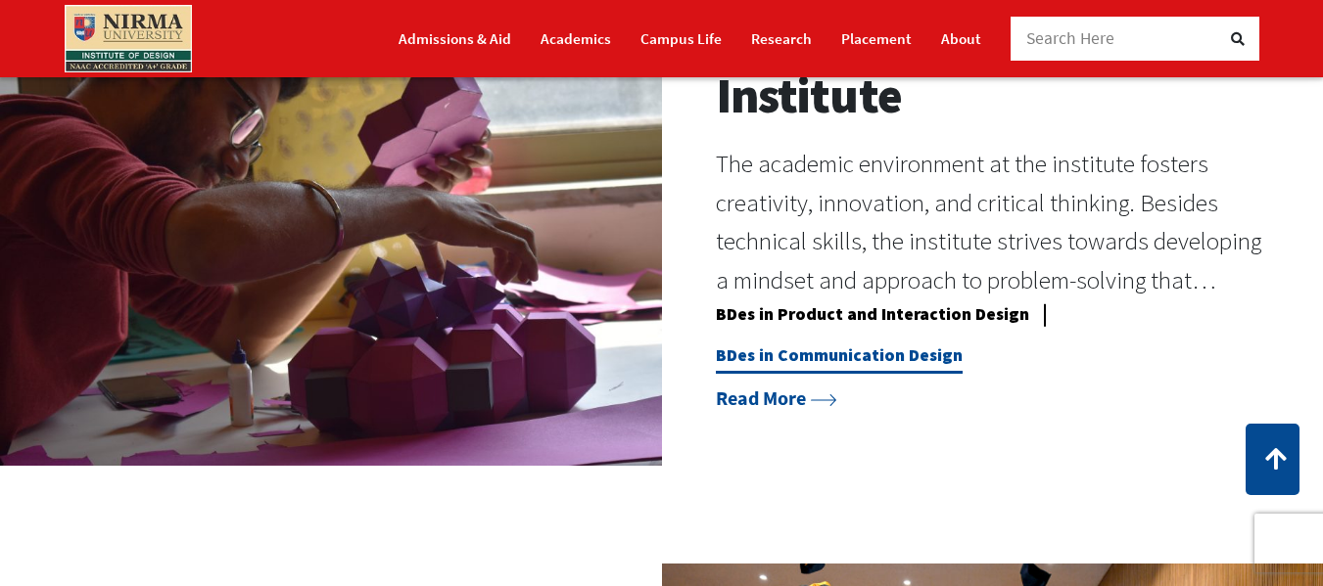
click at [871, 374] on link "BDes in Communication Design" at bounding box center [839, 359] width 247 height 29
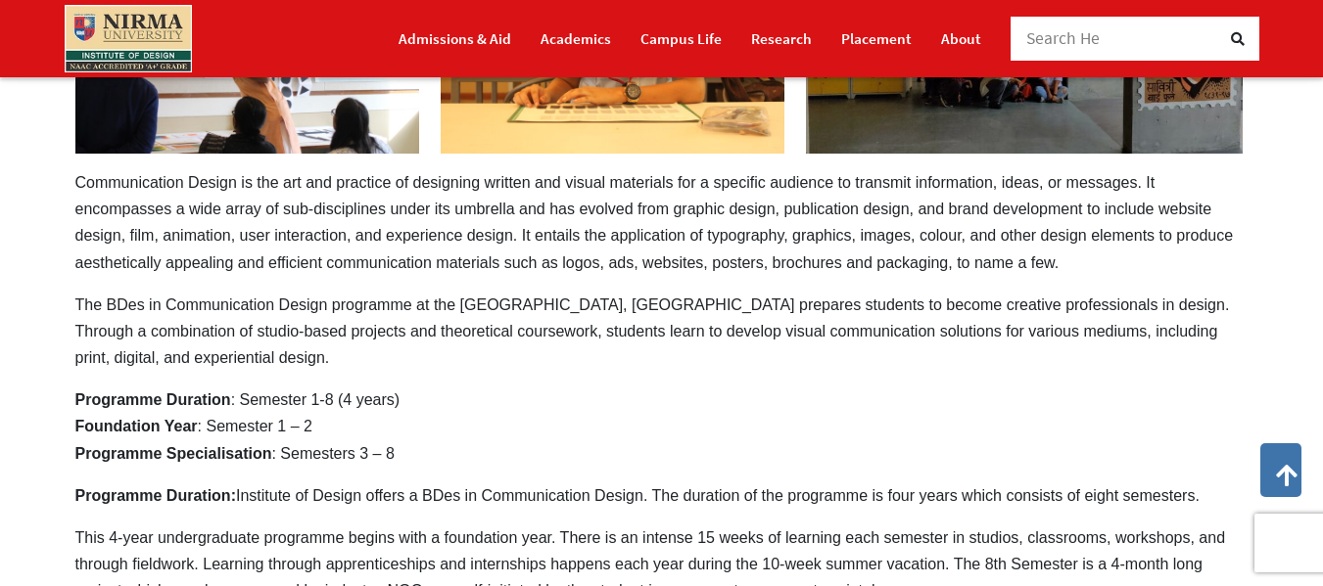
scroll to position [490, 0]
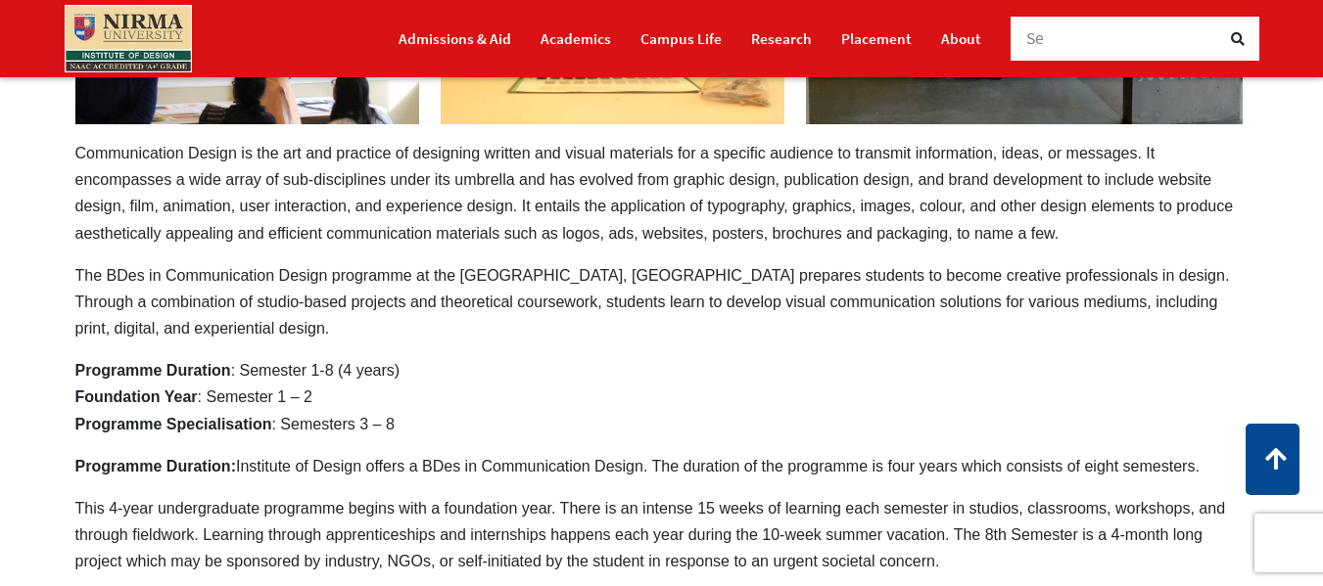
drag, startPoint x: 526, startPoint y: 207, endPoint x: 688, endPoint y: 208, distance: 162.5
click at [688, 208] on p "Communication Design is the art and practice of designing written and visual ma…" at bounding box center [661, 193] width 1173 height 107
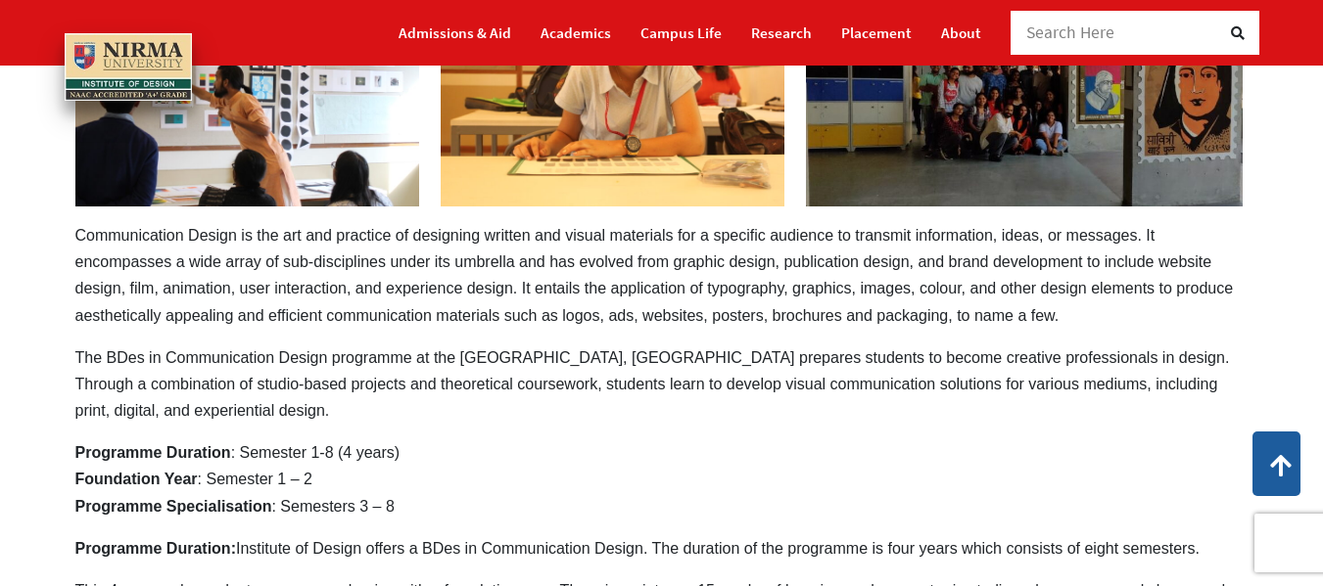
scroll to position [98, 0]
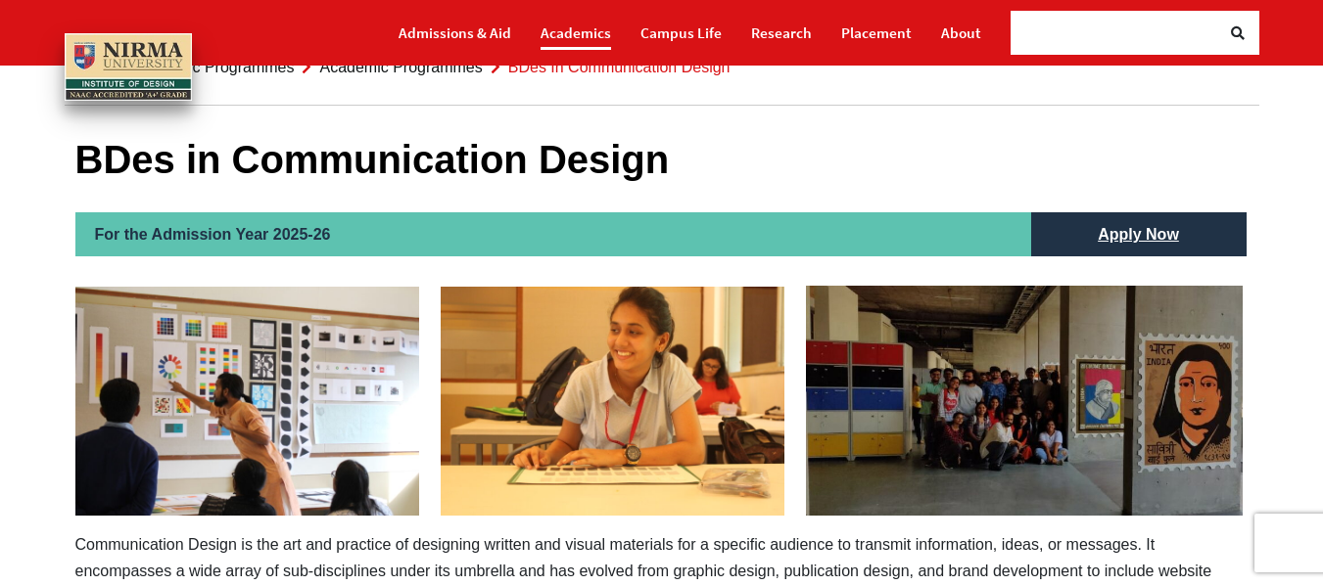
click at [558, 27] on link "Academics" at bounding box center [575, 33] width 70 height 34
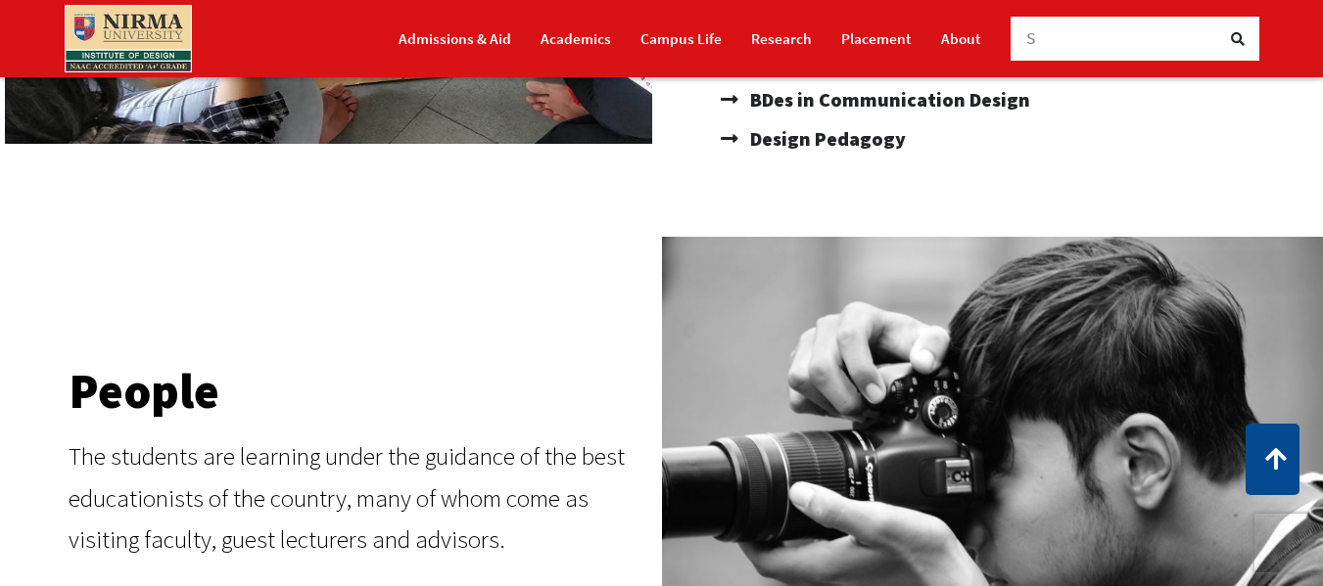
scroll to position [881, 0]
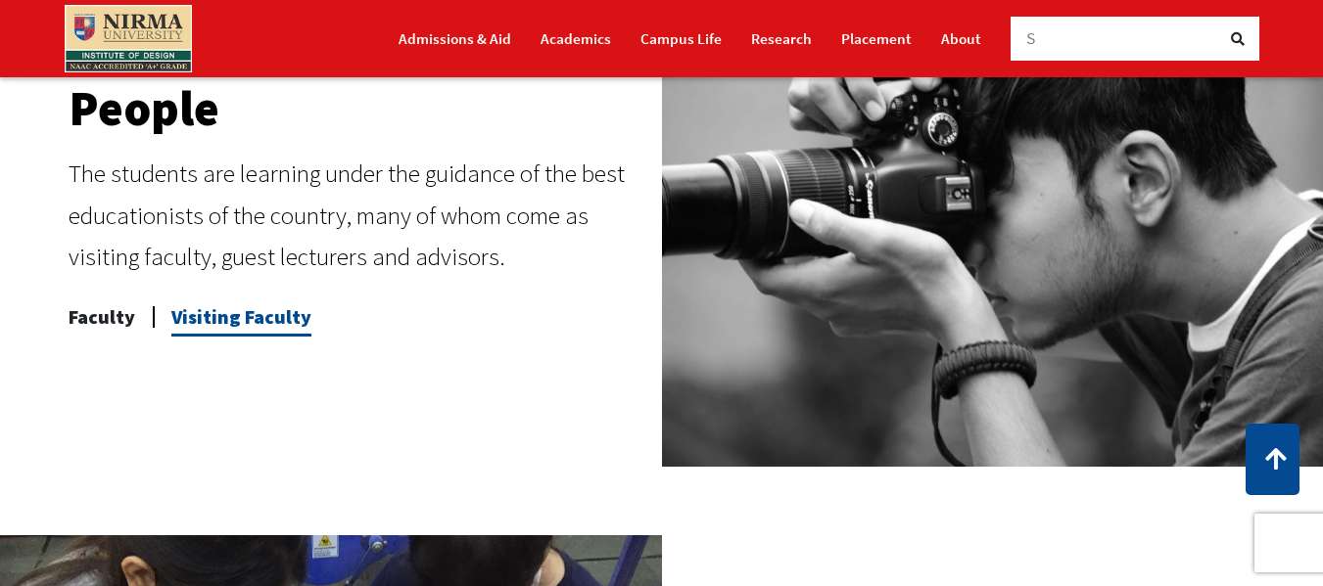
click at [205, 319] on span "Visiting Faculty" at bounding box center [241, 317] width 140 height 39
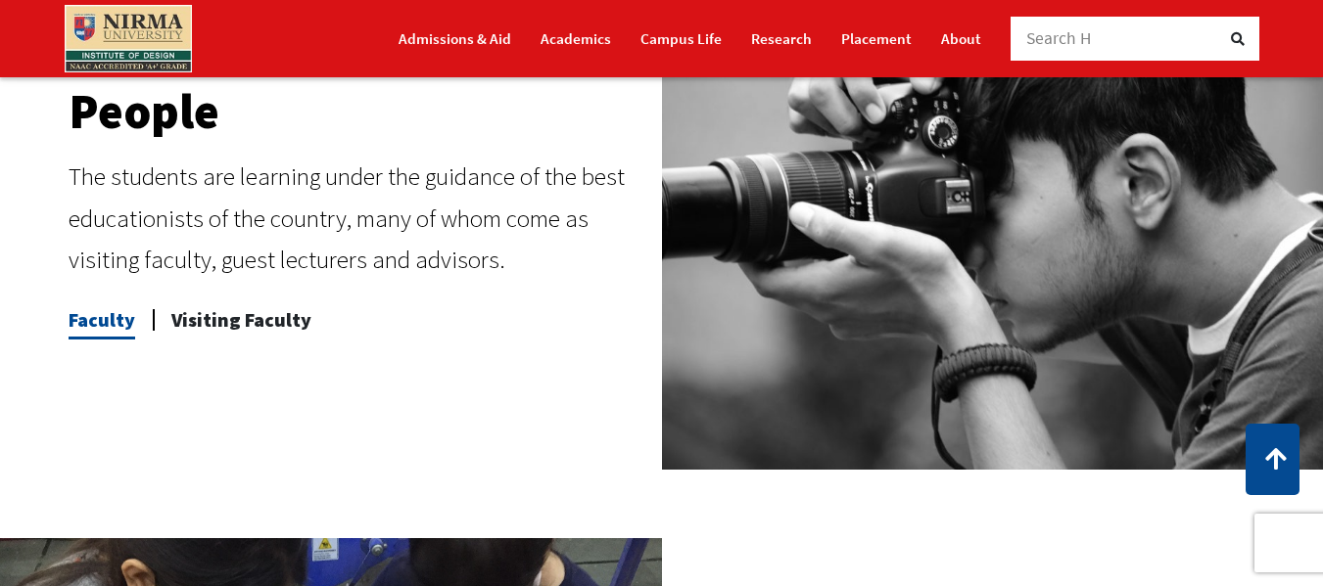
click at [104, 323] on span "Faculty" at bounding box center [102, 320] width 67 height 39
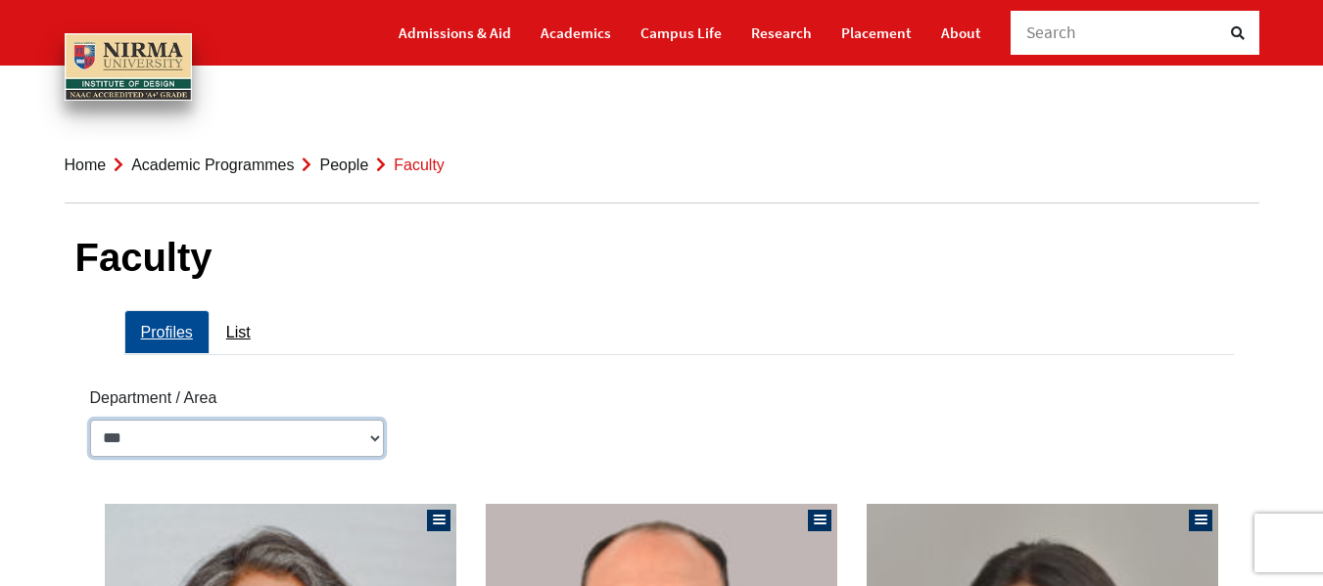
click at [241, 436] on select "**********" at bounding box center [237, 438] width 294 height 37
select select "**********"
click at [90, 420] on select "**********" at bounding box center [237, 438] width 294 height 37
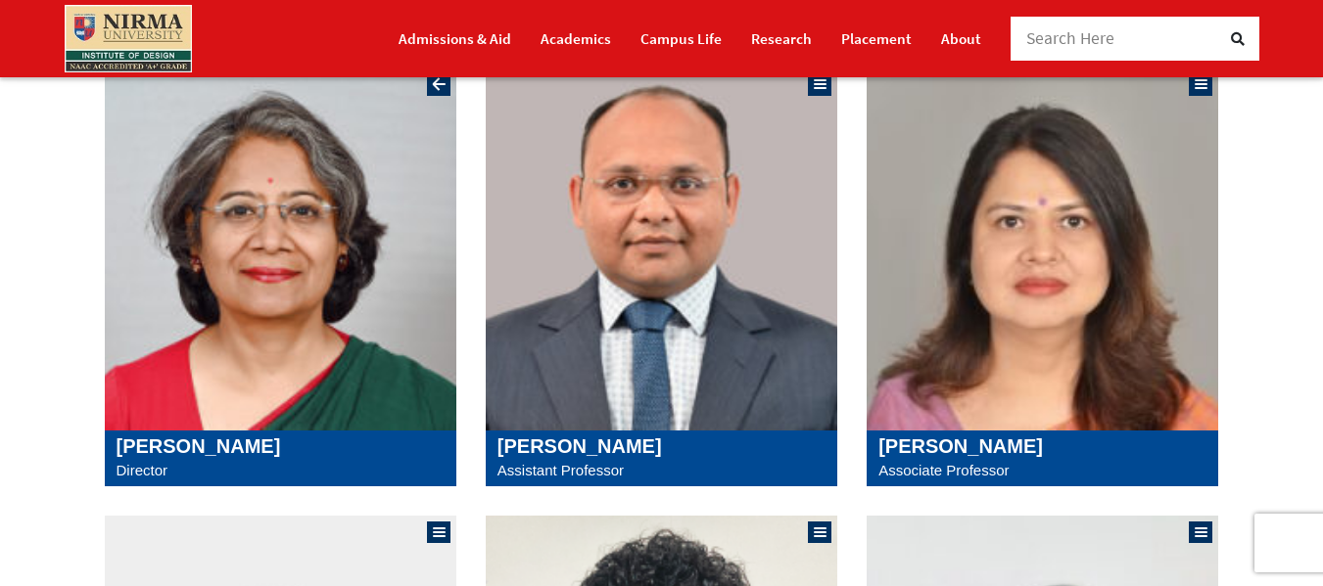
scroll to position [490, 0]
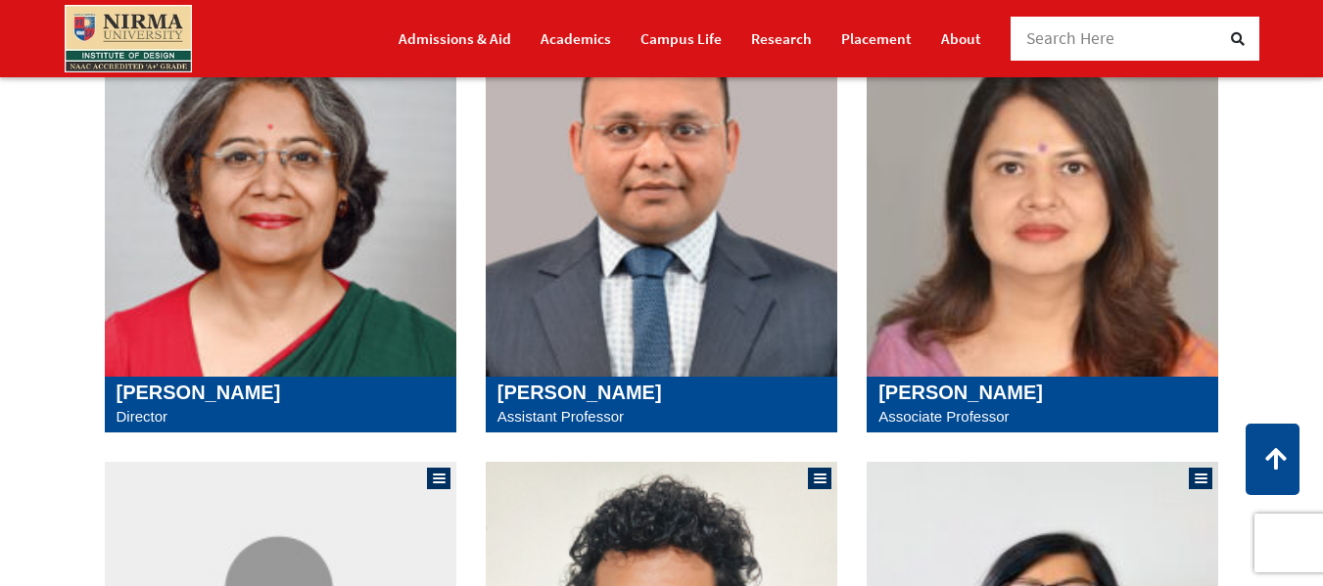
click at [315, 413] on p "Director" at bounding box center [281, 416] width 328 height 25
click at [546, 393] on h5 "[PERSON_NAME]" at bounding box center [661, 392] width 328 height 23
click at [967, 382] on h5 "Kanupriya Taneja" at bounding box center [1042, 392] width 328 height 23
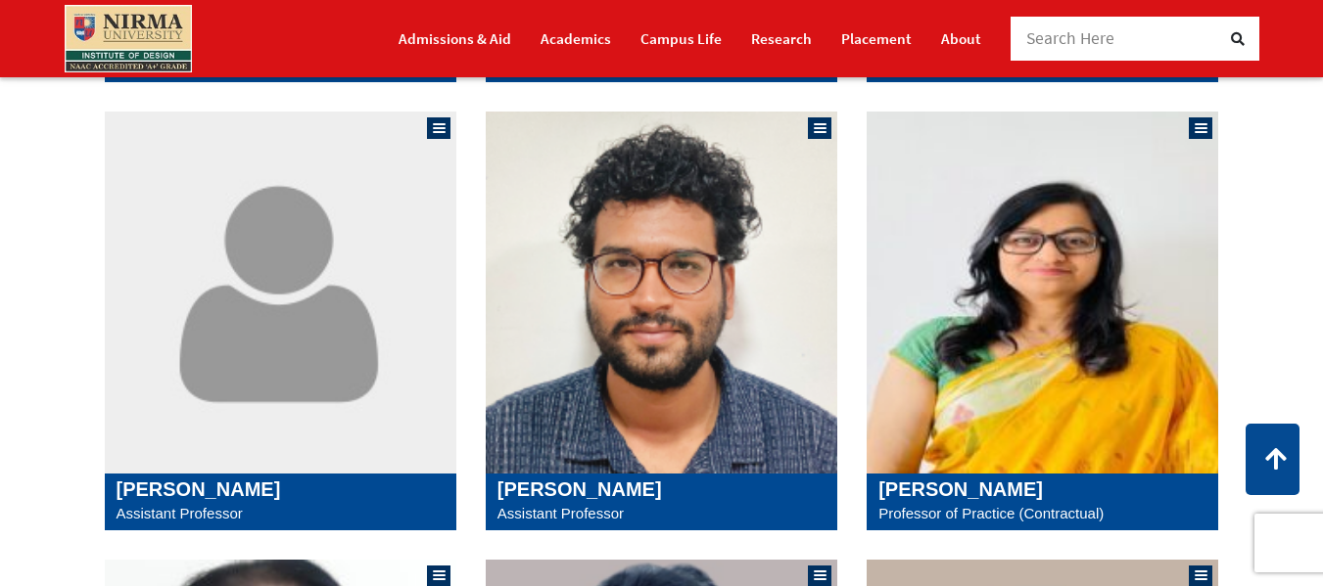
scroll to position [979, 0]
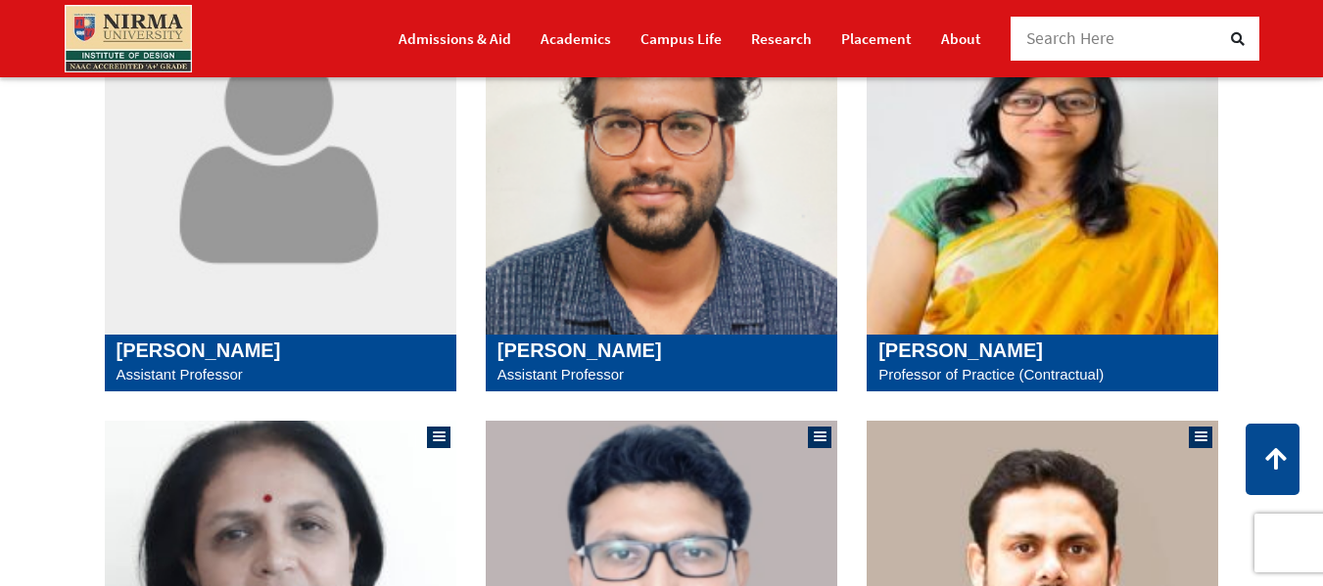
click at [189, 325] on img at bounding box center [280, 154] width 351 height 362
click at [646, 365] on p "Assistant Professor" at bounding box center [661, 374] width 328 height 25
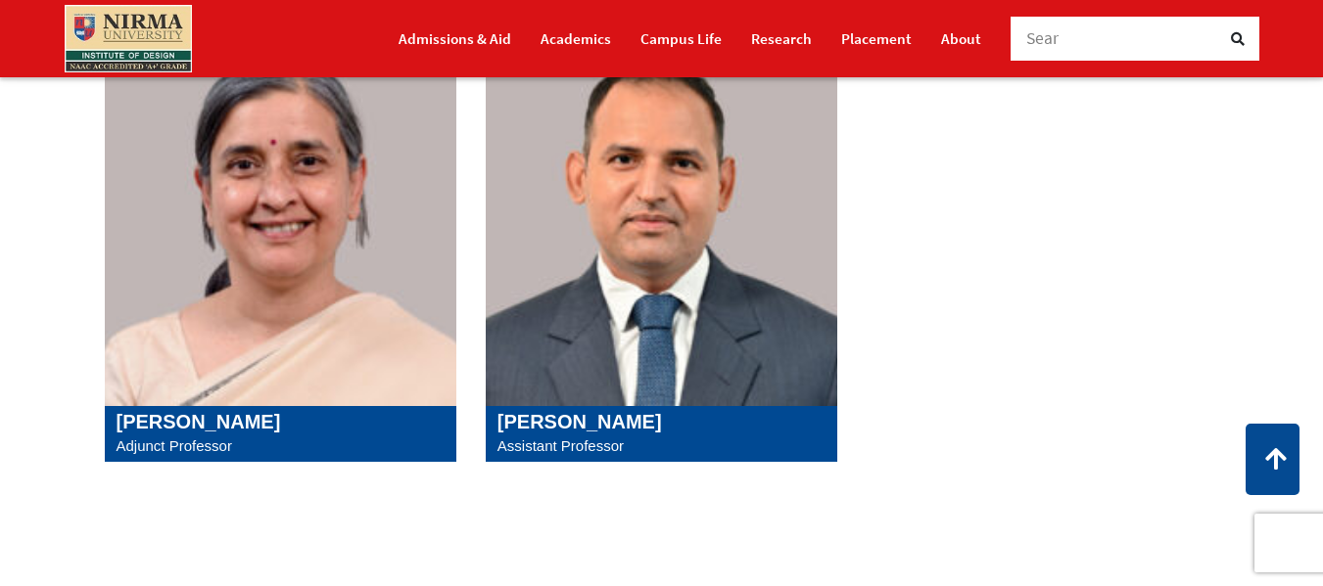
scroll to position [2350, 0]
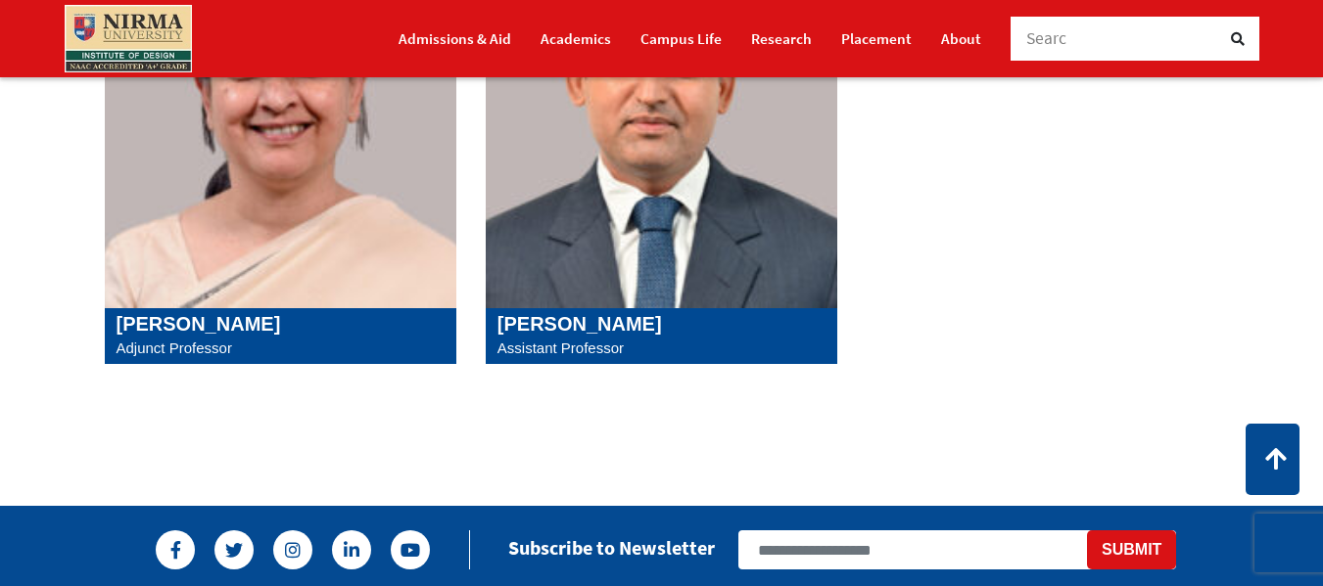
click at [325, 349] on p "Adjunct Professor" at bounding box center [281, 348] width 328 height 25
click at [565, 333] on h5 "Sushil K Yati" at bounding box center [661, 323] width 328 height 23
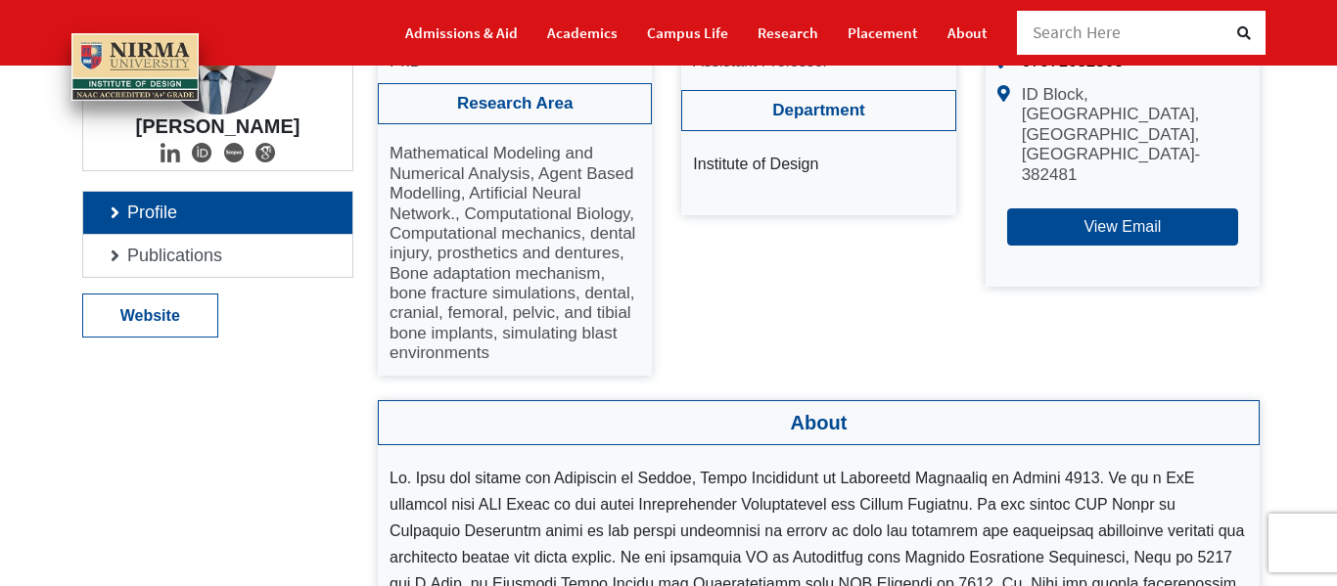
scroll to position [294, 0]
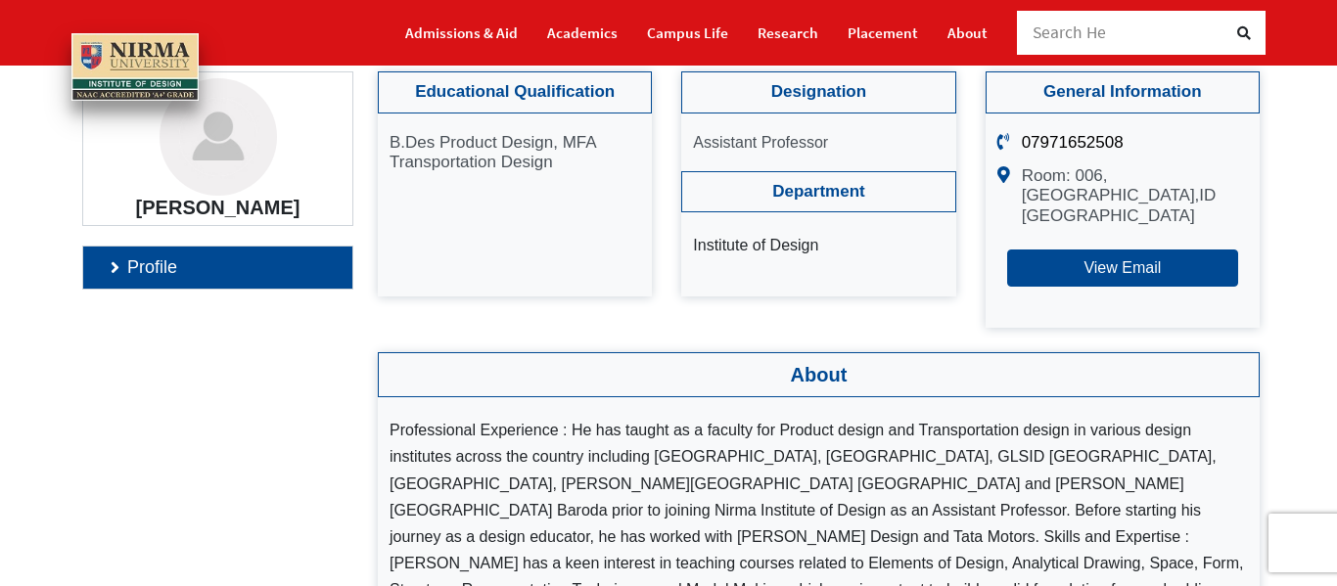
scroll to position [196, 0]
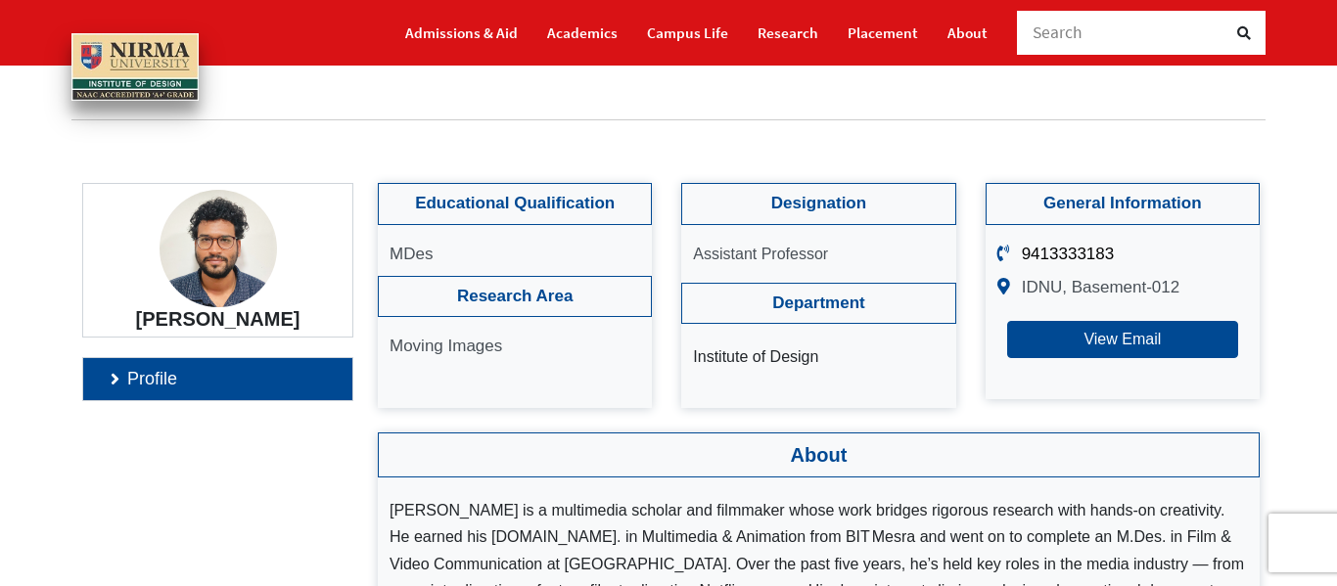
scroll to position [196, 0]
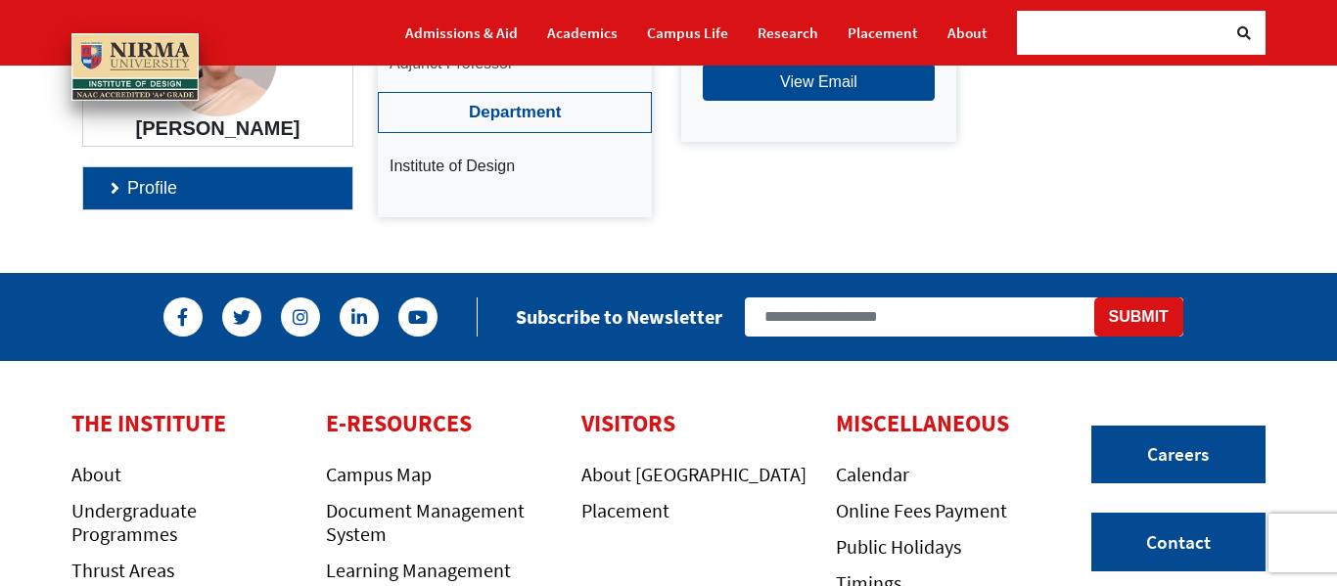
scroll to position [98, 0]
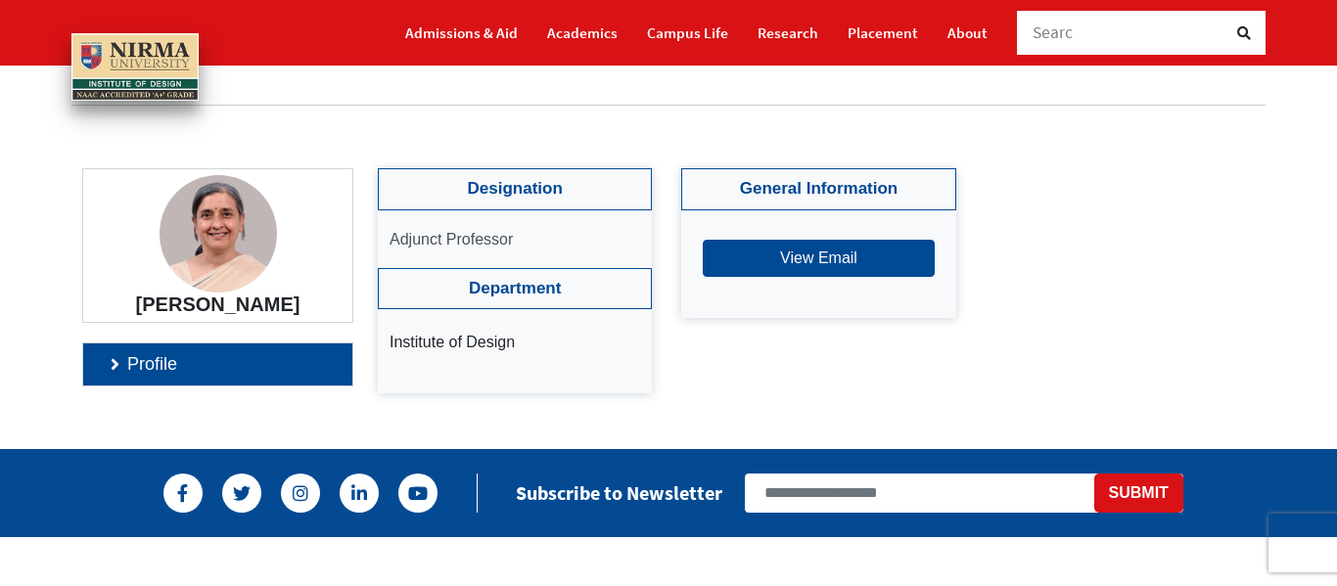
click at [272, 386] on link "Profile" at bounding box center [217, 365] width 269 height 42
